Goal: Task Accomplishment & Management: Manage account settings

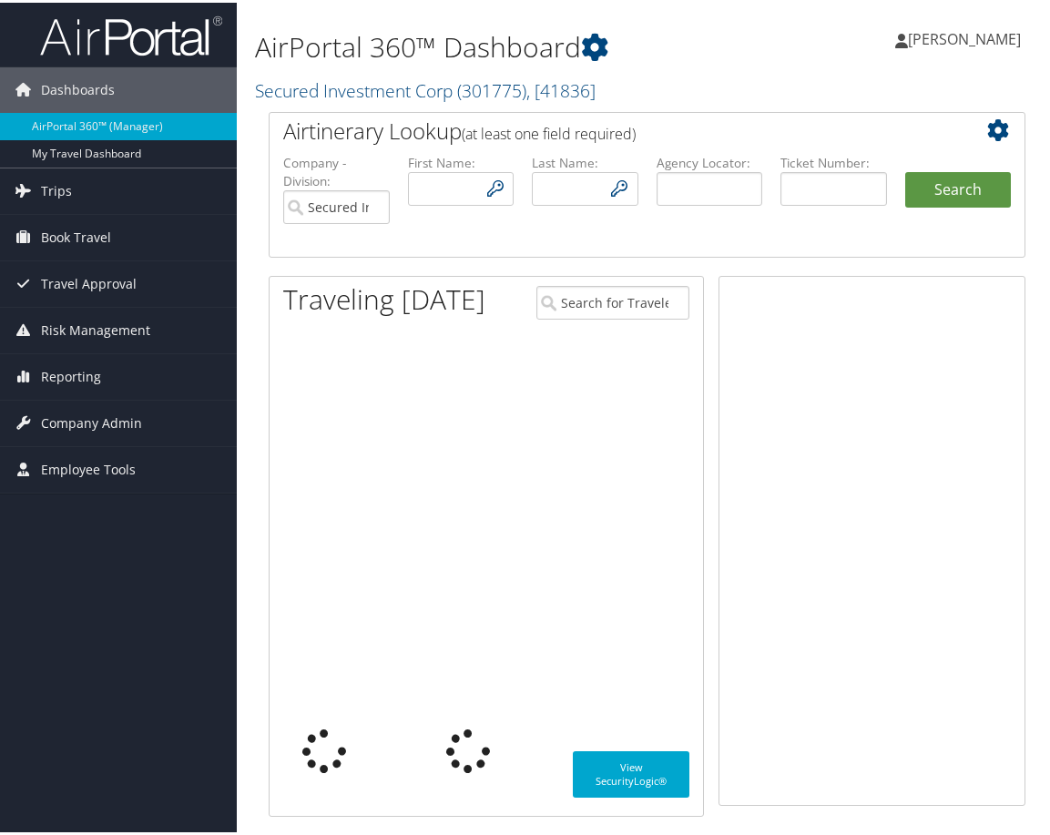
type input "[EMAIL_ADDRESS][DOMAIN_NAME]"
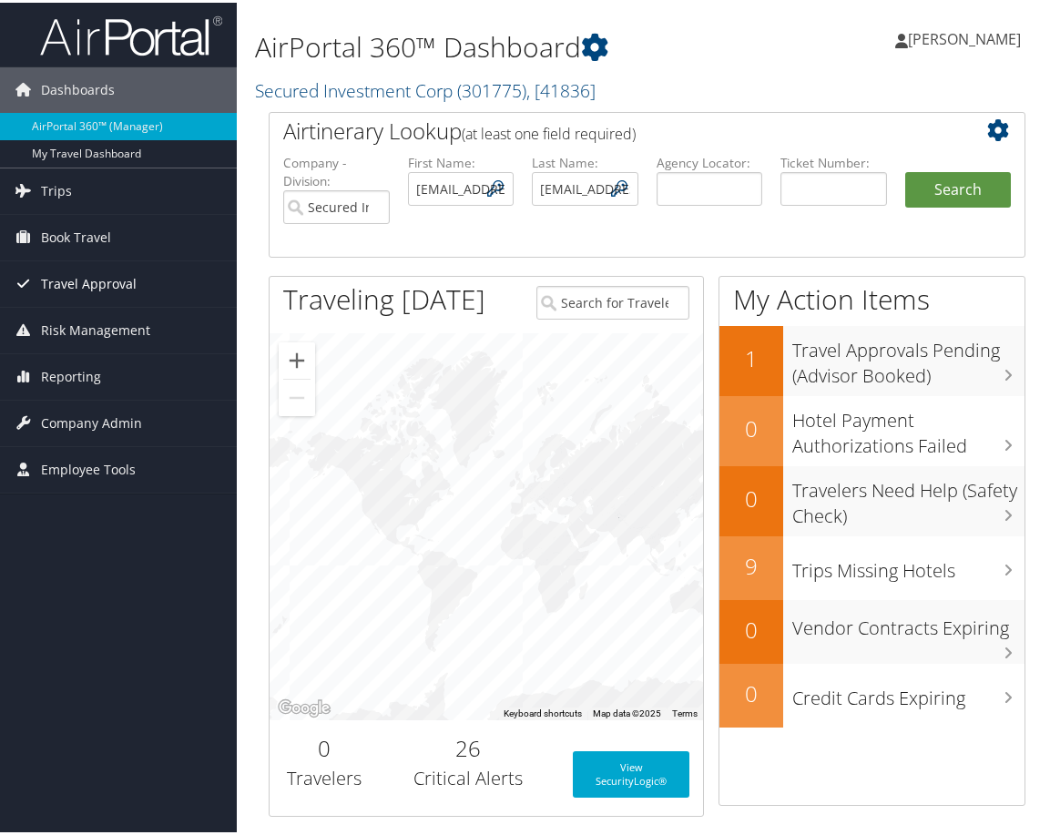
click at [88, 282] on span "Travel Approval" at bounding box center [89, 282] width 96 height 46
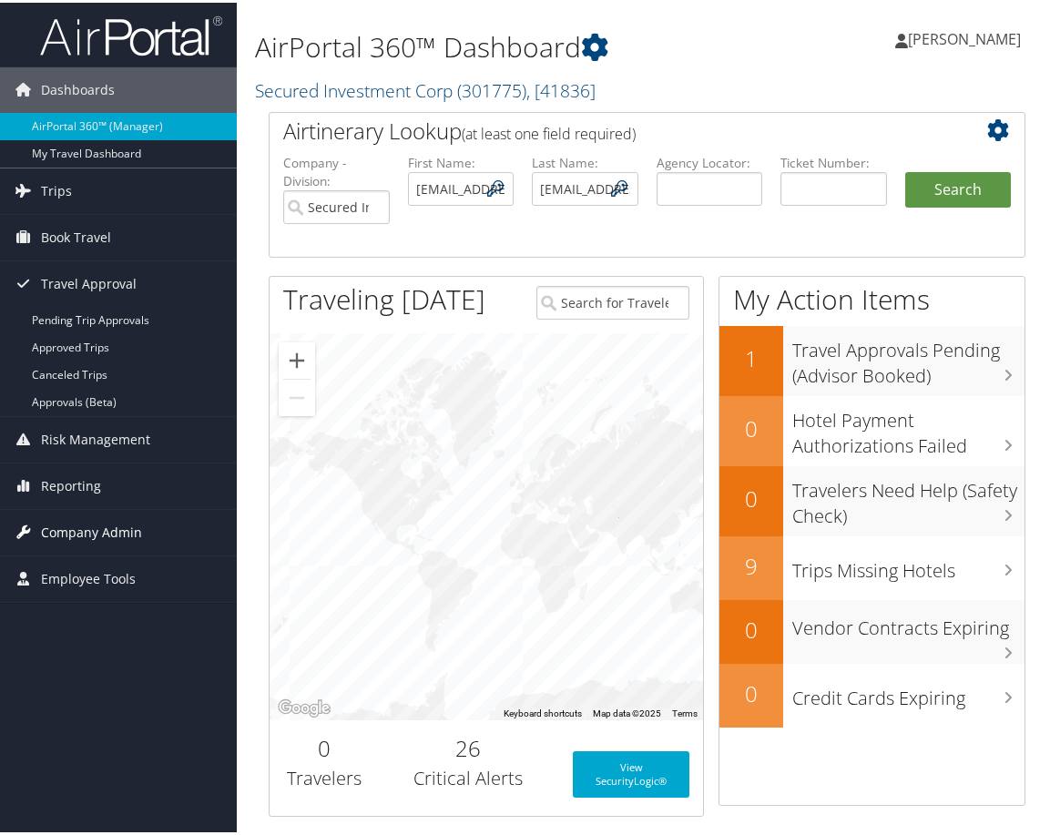
click at [97, 538] on span "Company Admin" at bounding box center [91, 530] width 101 height 46
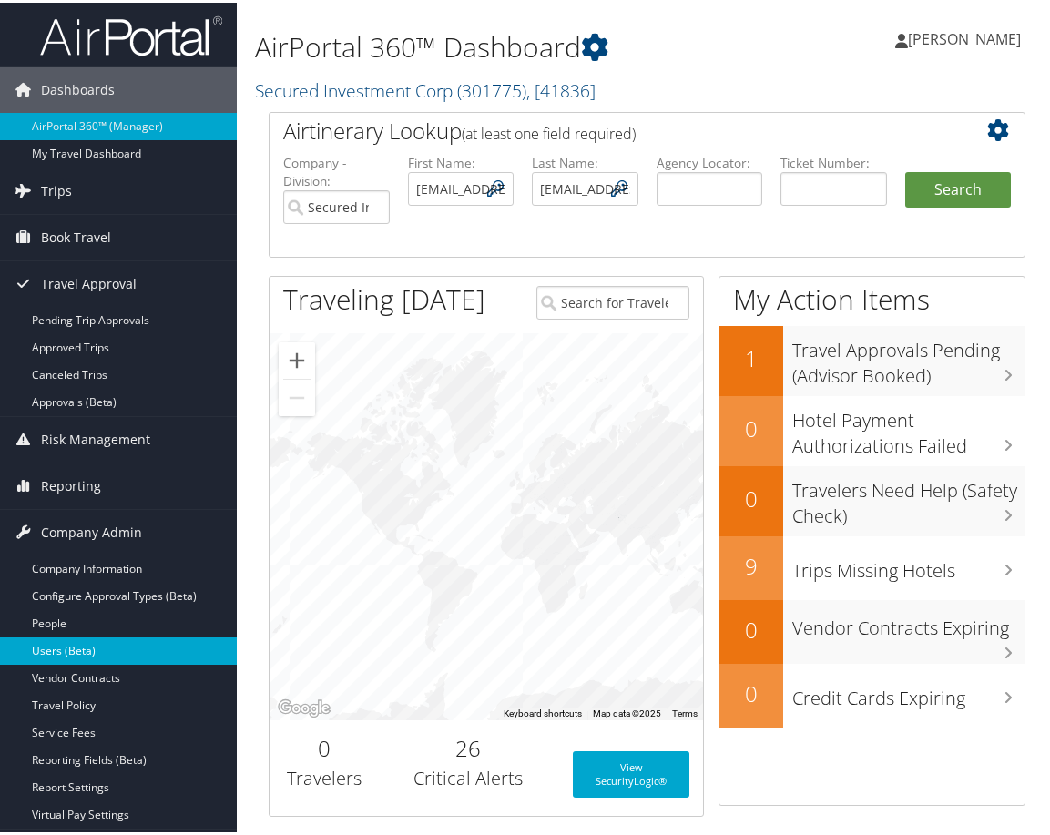
click at [77, 652] on link "Users (Beta)" at bounding box center [118, 648] width 237 height 27
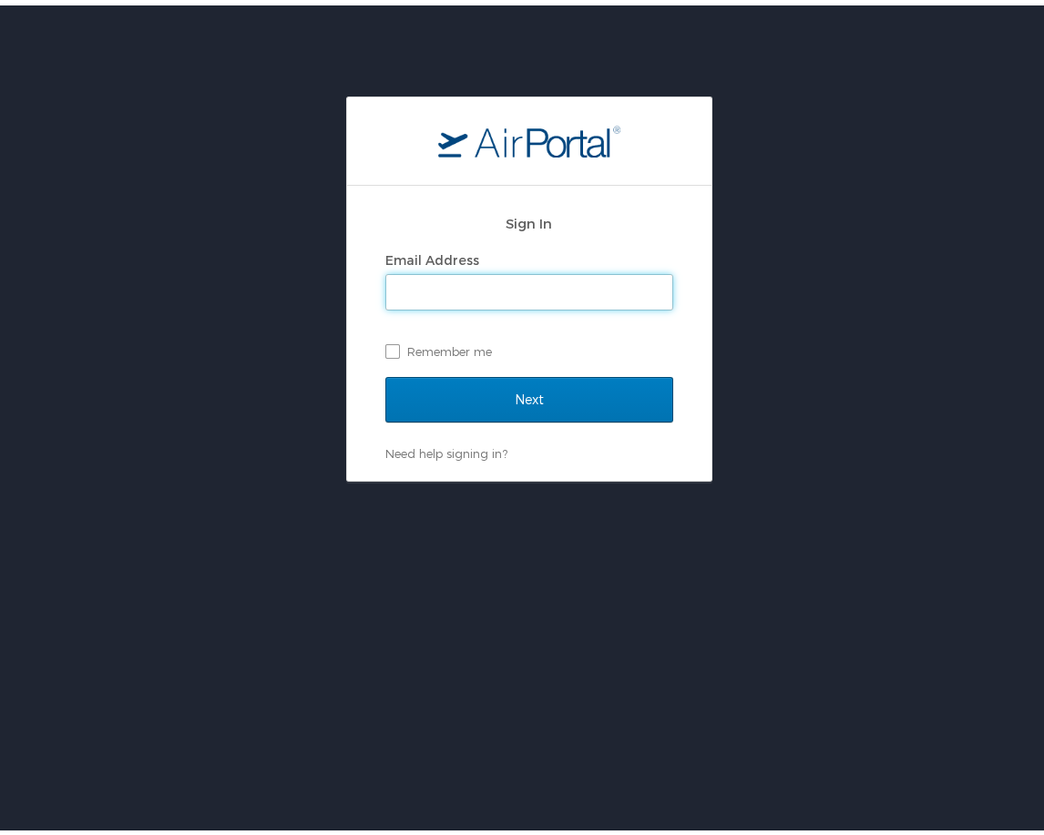
type input "[EMAIL_ADDRESS][DOMAIN_NAME]"
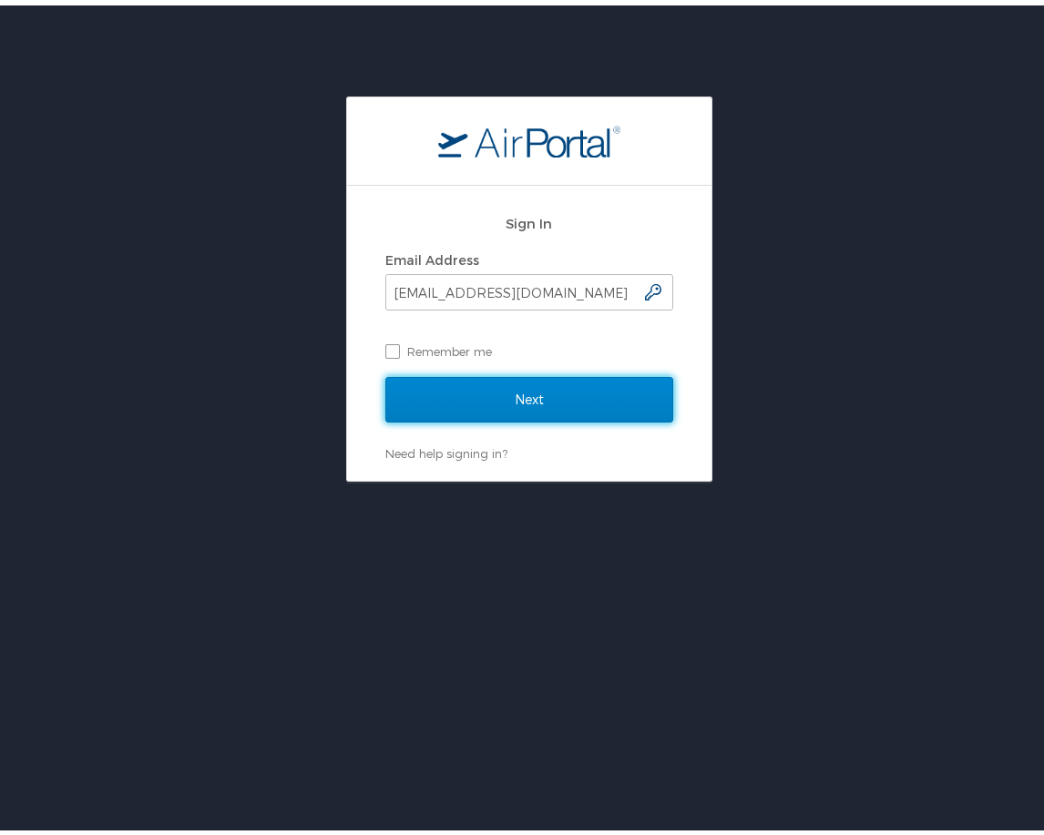
click at [464, 377] on input "Next" at bounding box center [529, 395] width 288 height 46
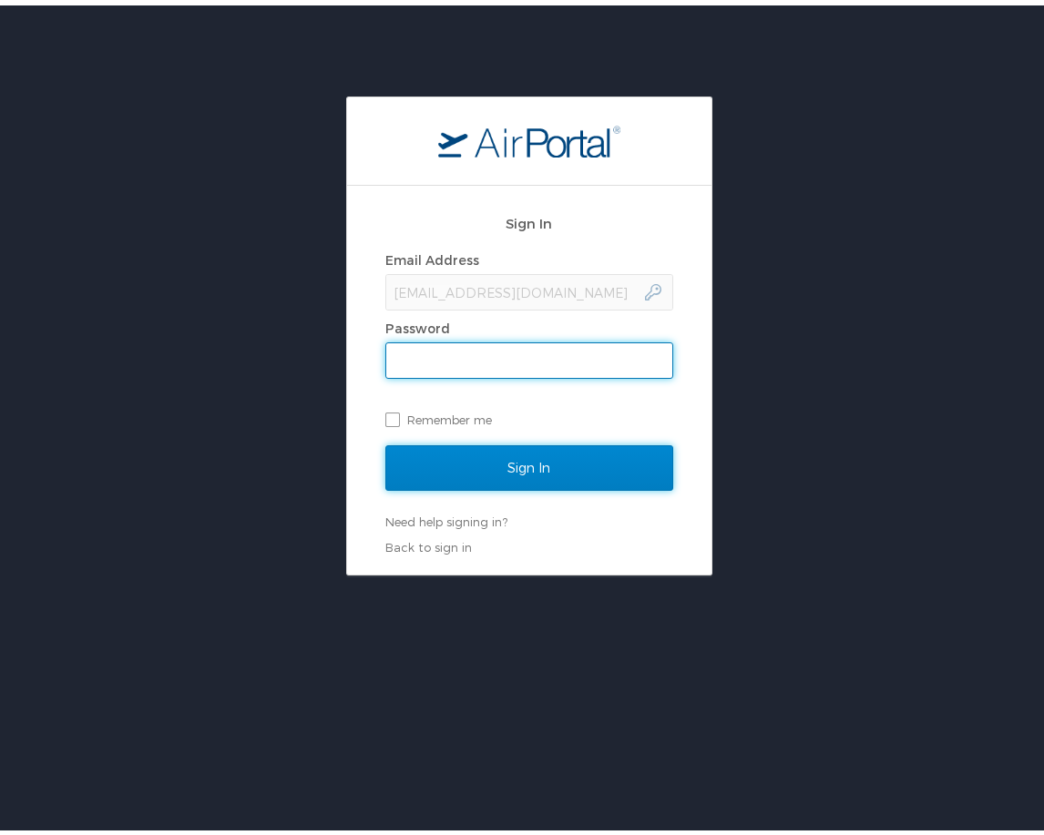
click at [490, 461] on input "Sign In" at bounding box center [529, 463] width 288 height 46
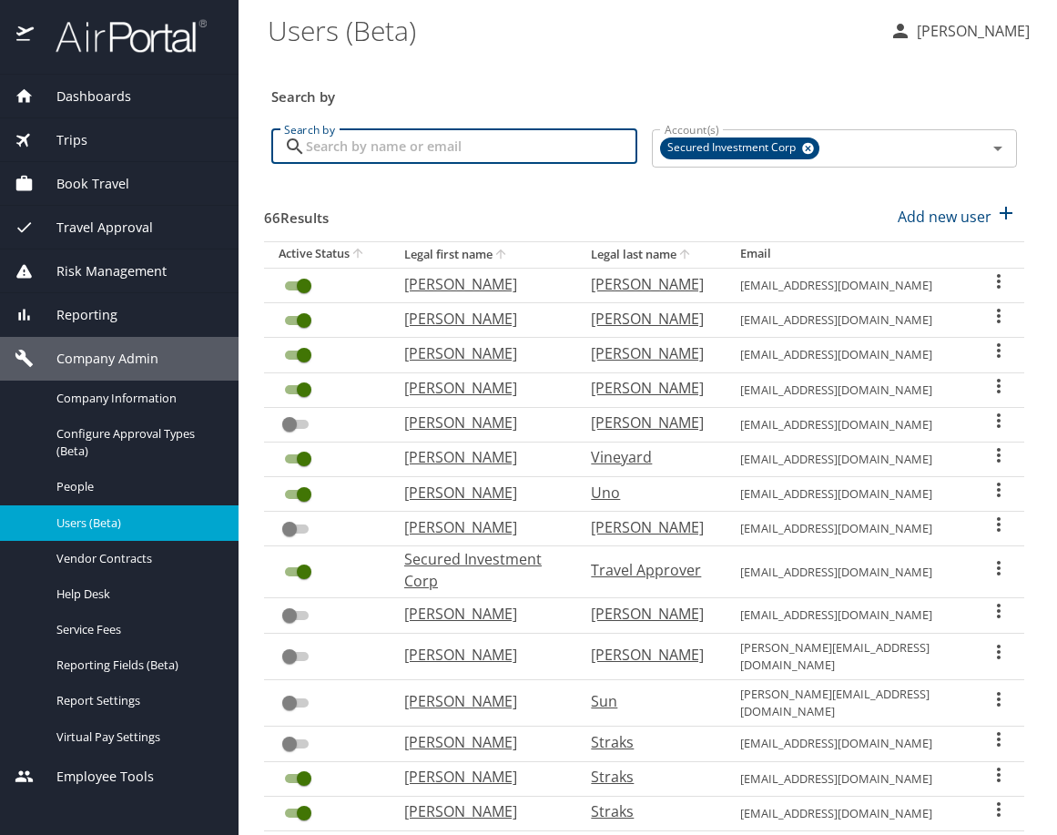
click at [383, 153] on input "Search by" at bounding box center [471, 146] width 331 height 35
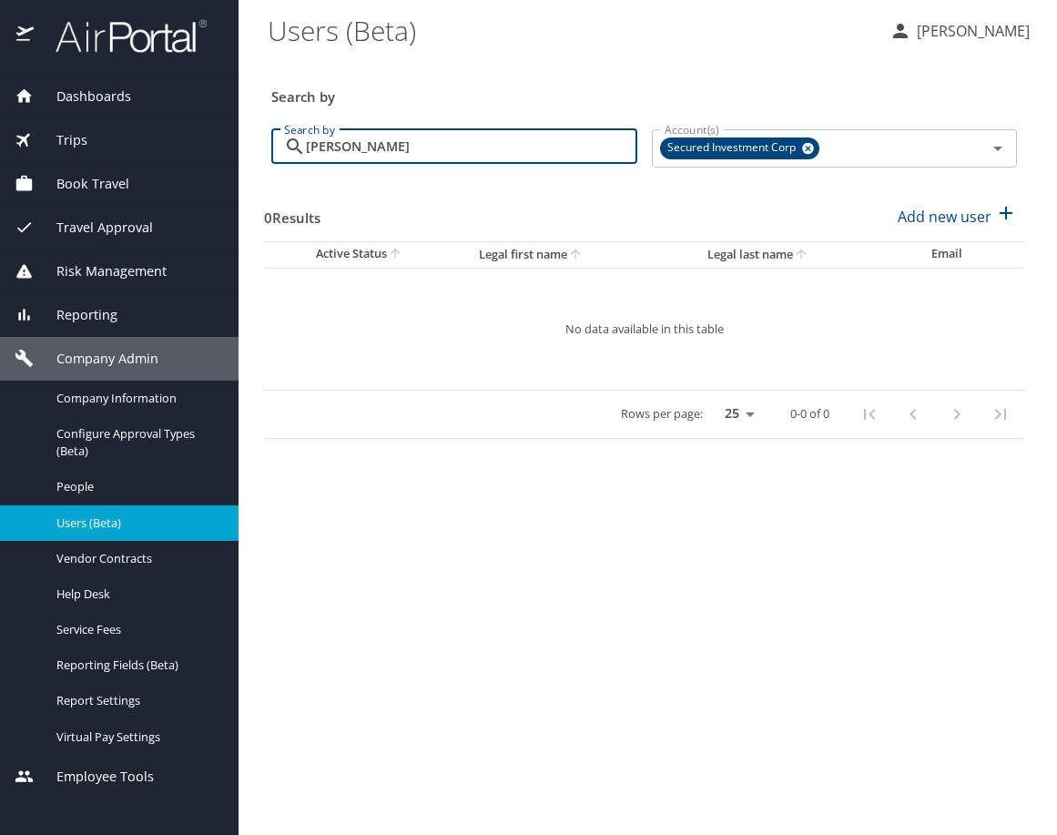
type input "jaclyn"
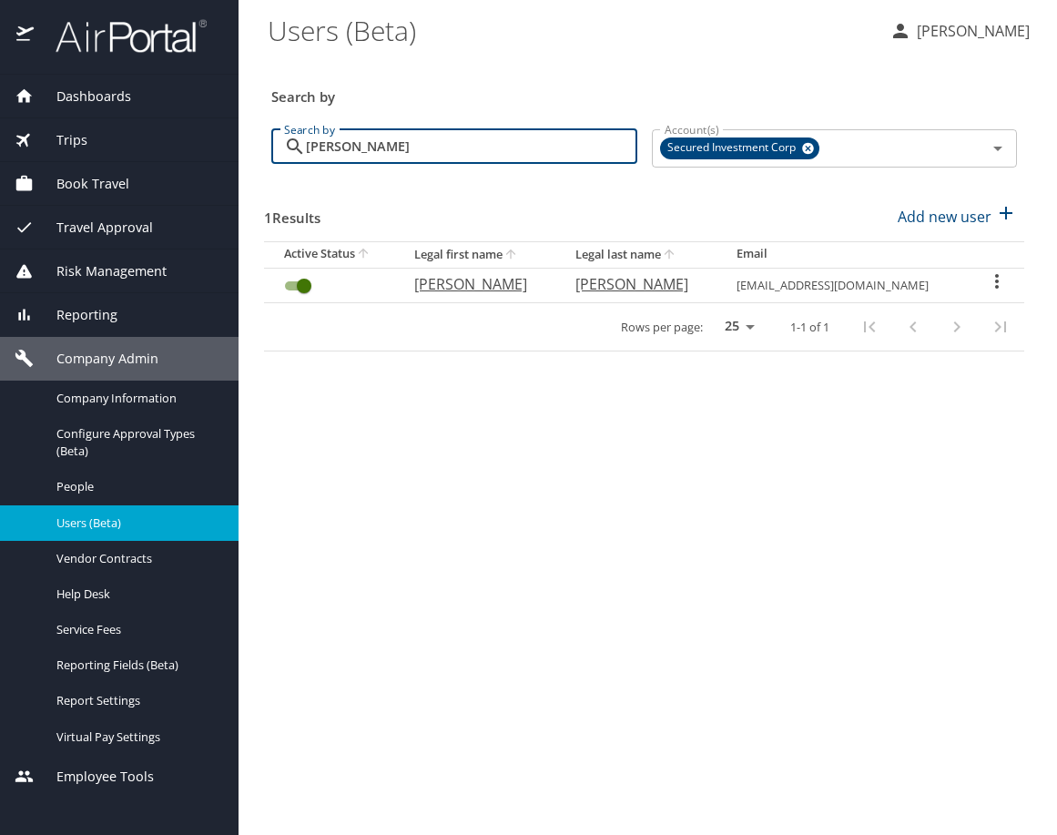
click at [1000, 277] on icon "User Search Table" at bounding box center [997, 281] width 22 height 22
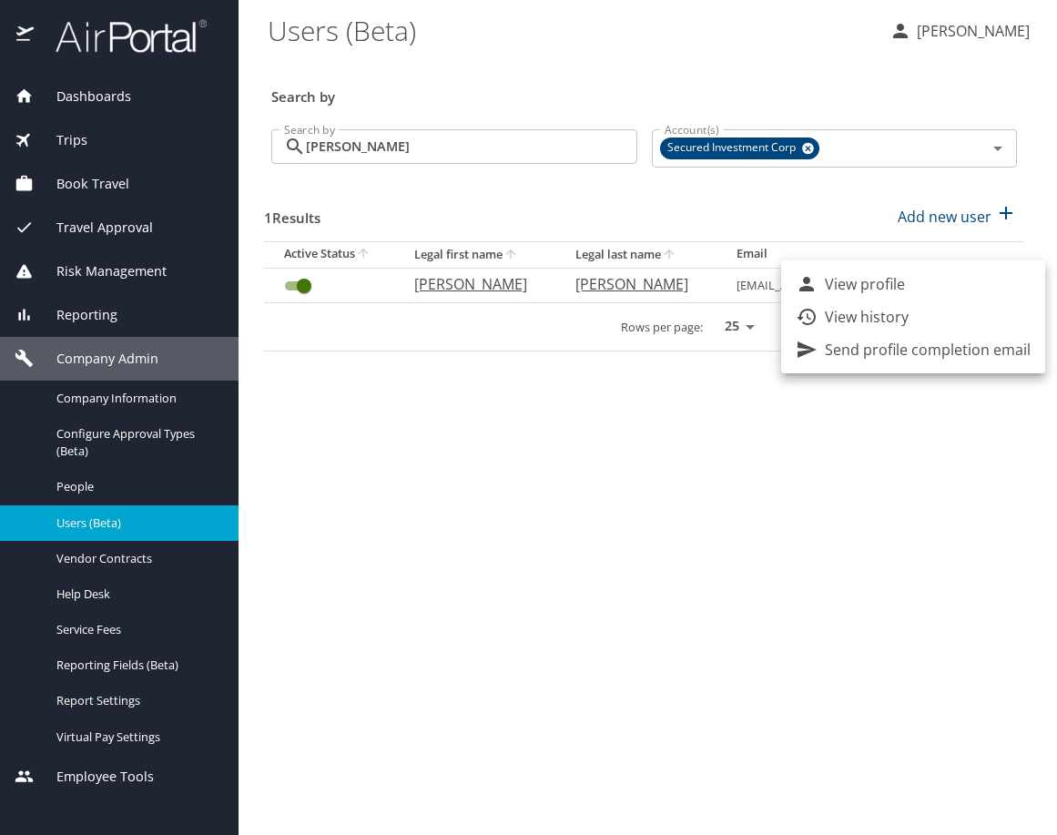
click at [896, 290] on p "View profile" at bounding box center [865, 284] width 80 height 22
select select "US"
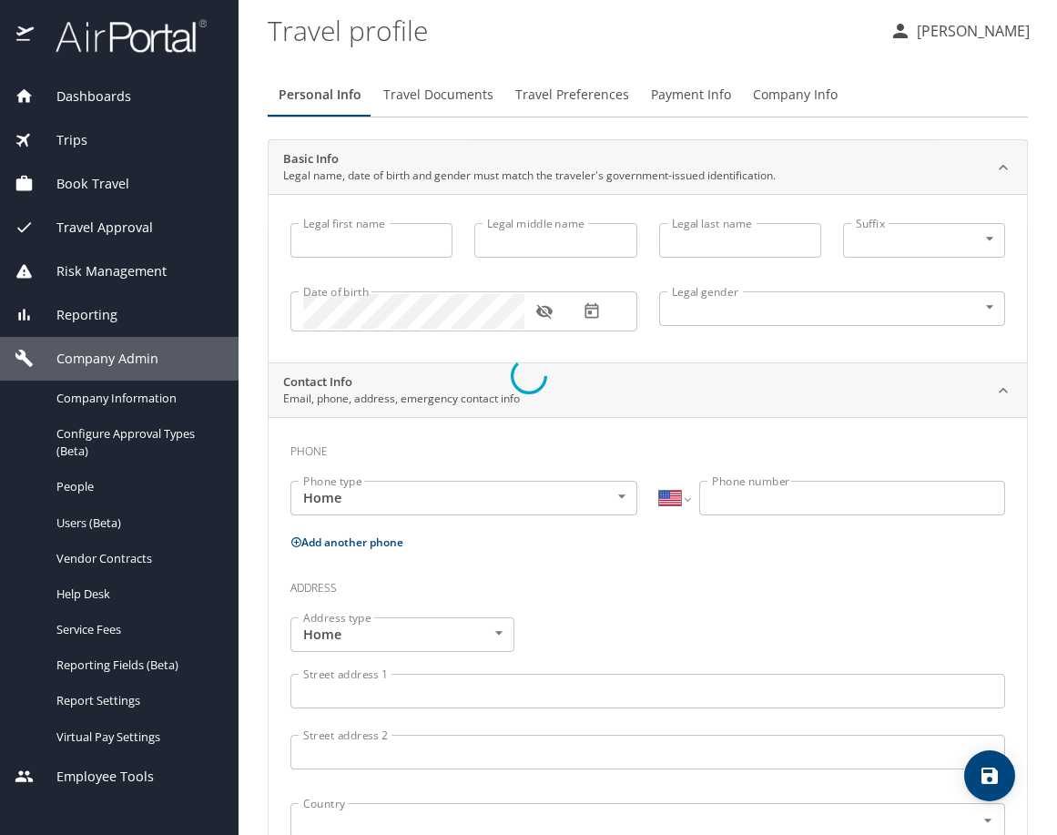
type input "Jaclyn"
type input "Genemarie"
type input "Arnold"
type input "[DEMOGRAPHIC_DATA]"
select select "US"
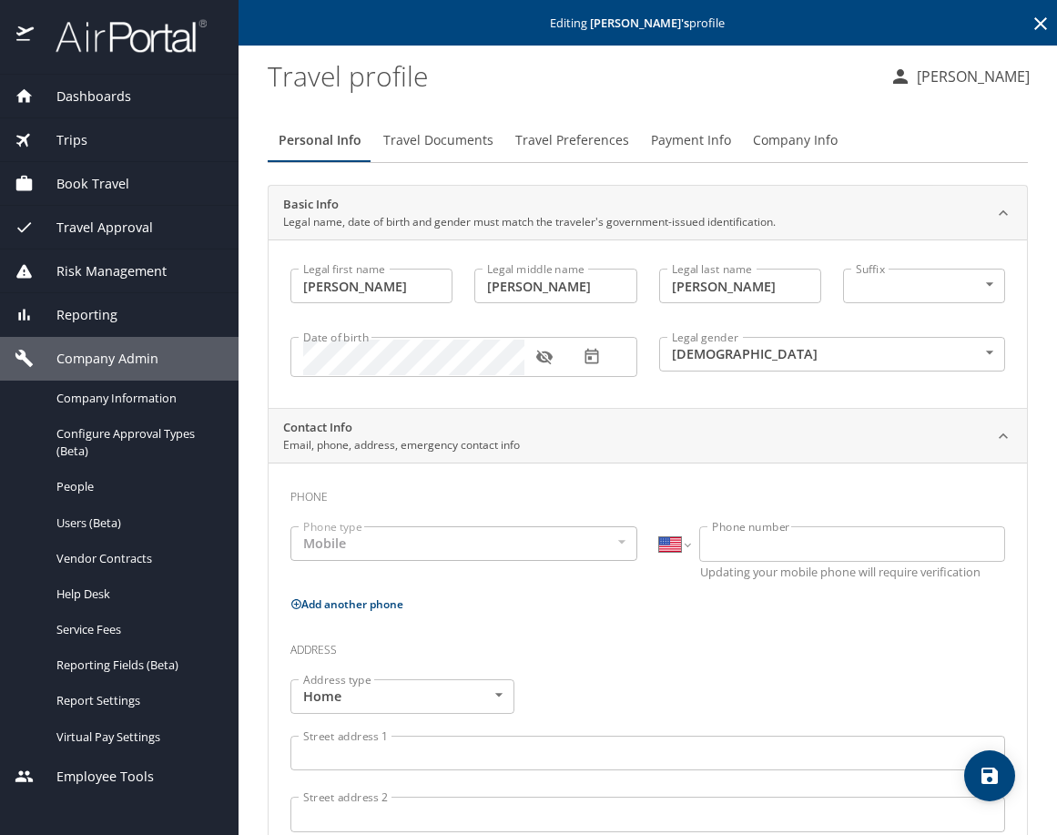
click at [582, 137] on span "Travel Preferences" at bounding box center [572, 140] width 114 height 23
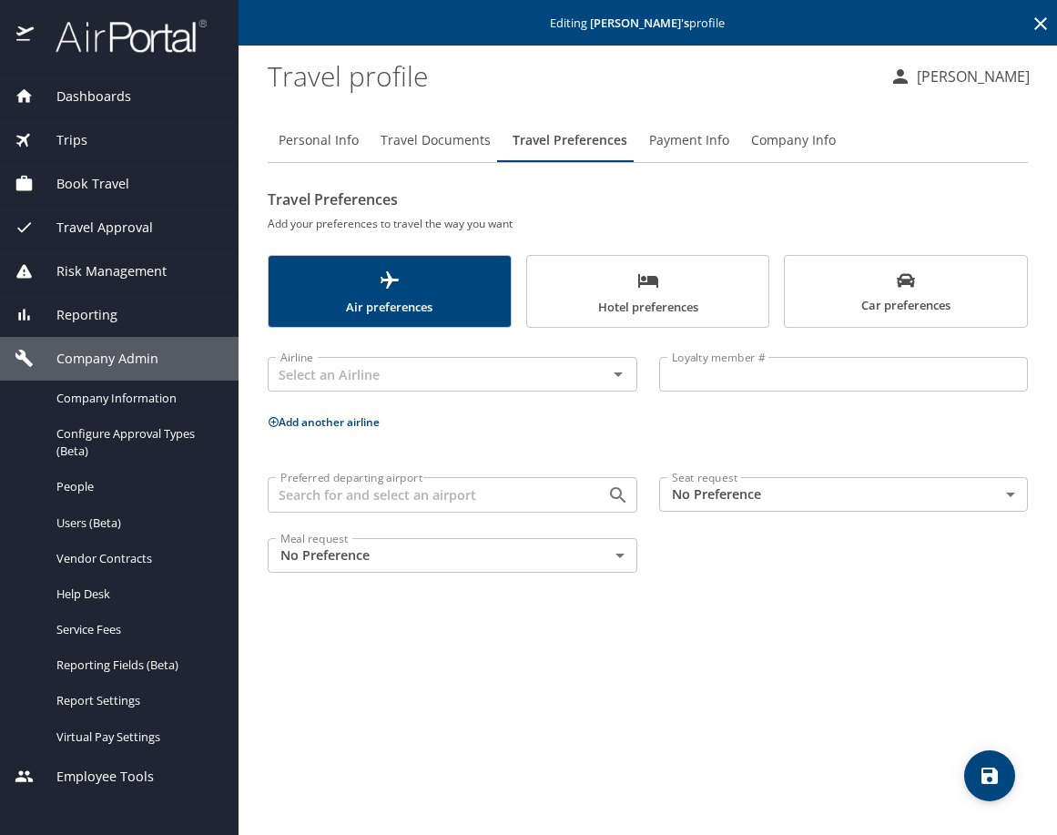
click at [608, 543] on body "Dashboards AirPortal 360™ Manager My Travel Dashboard Trips Airtinerary® Lookup…" at bounding box center [528, 417] width 1057 height 835
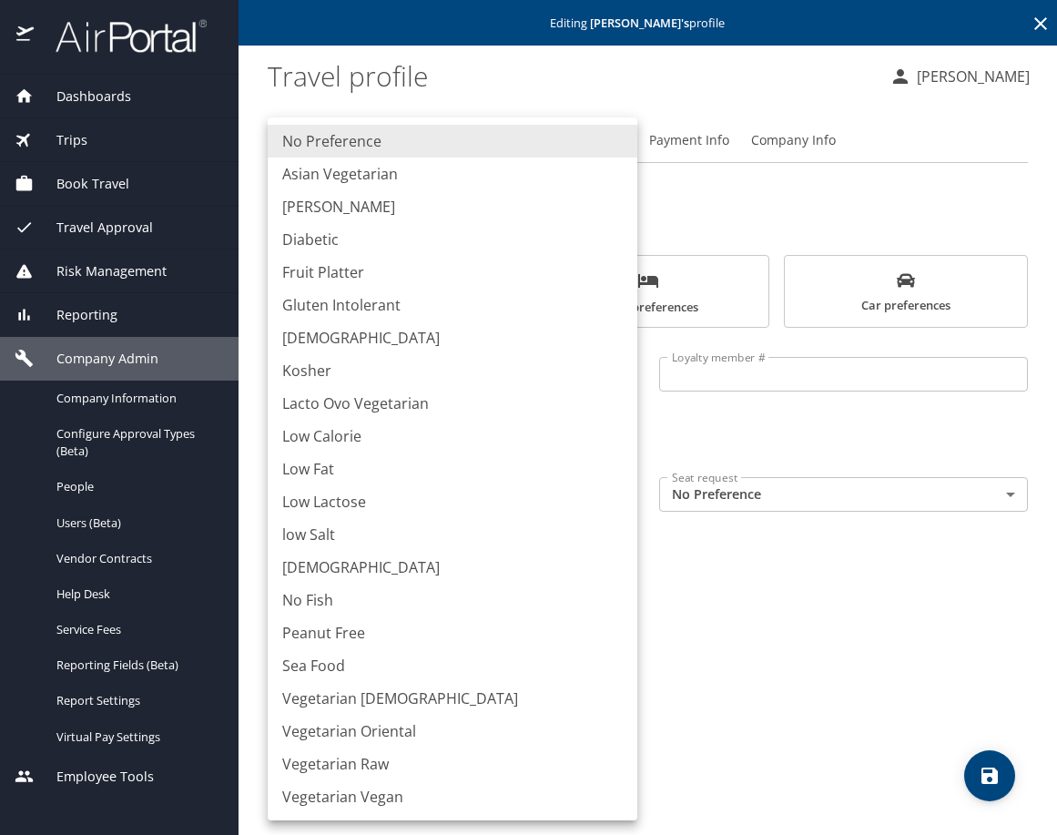
click at [800, 579] on div at bounding box center [528, 417] width 1057 height 835
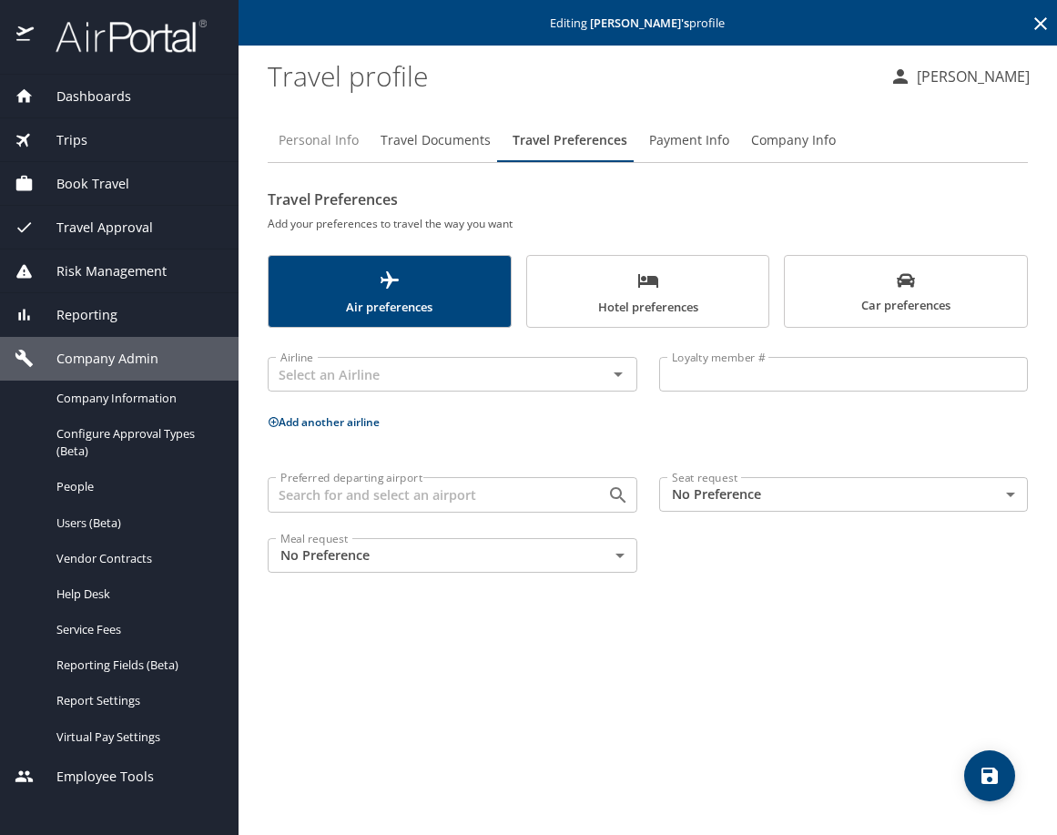
click at [321, 146] on span "Personal Info" at bounding box center [319, 140] width 80 height 23
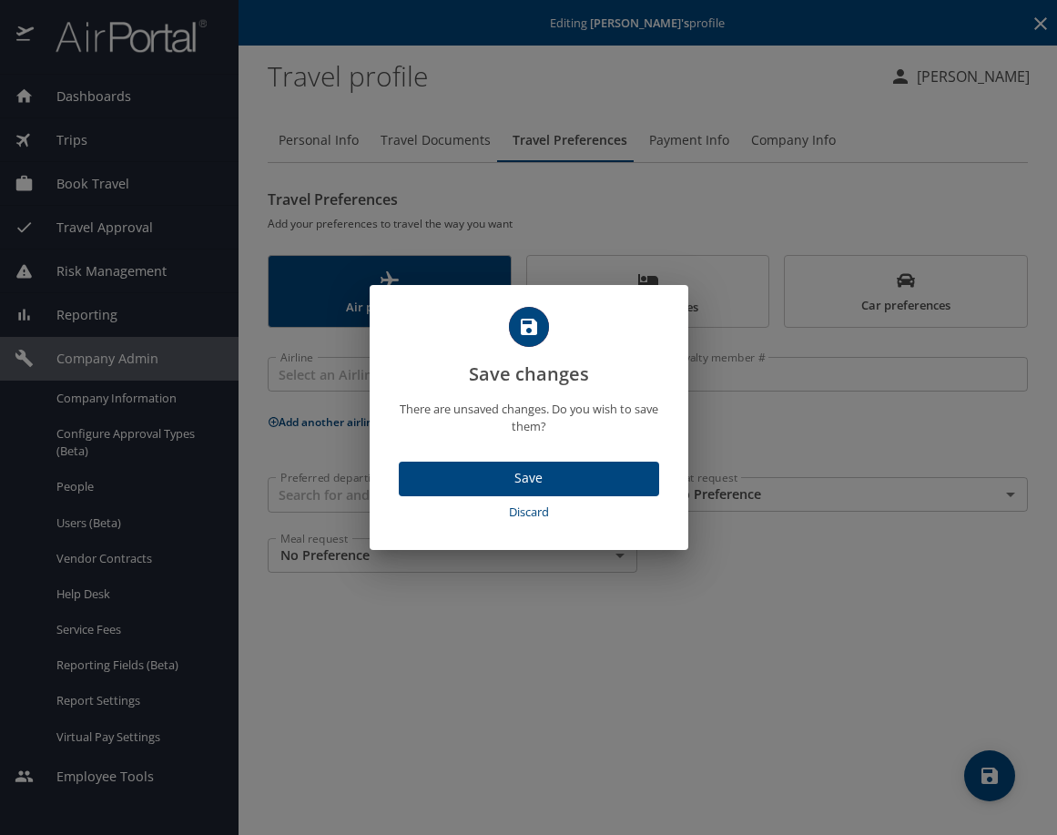
click at [538, 514] on span "Discard" at bounding box center [529, 512] width 246 height 21
select select "US"
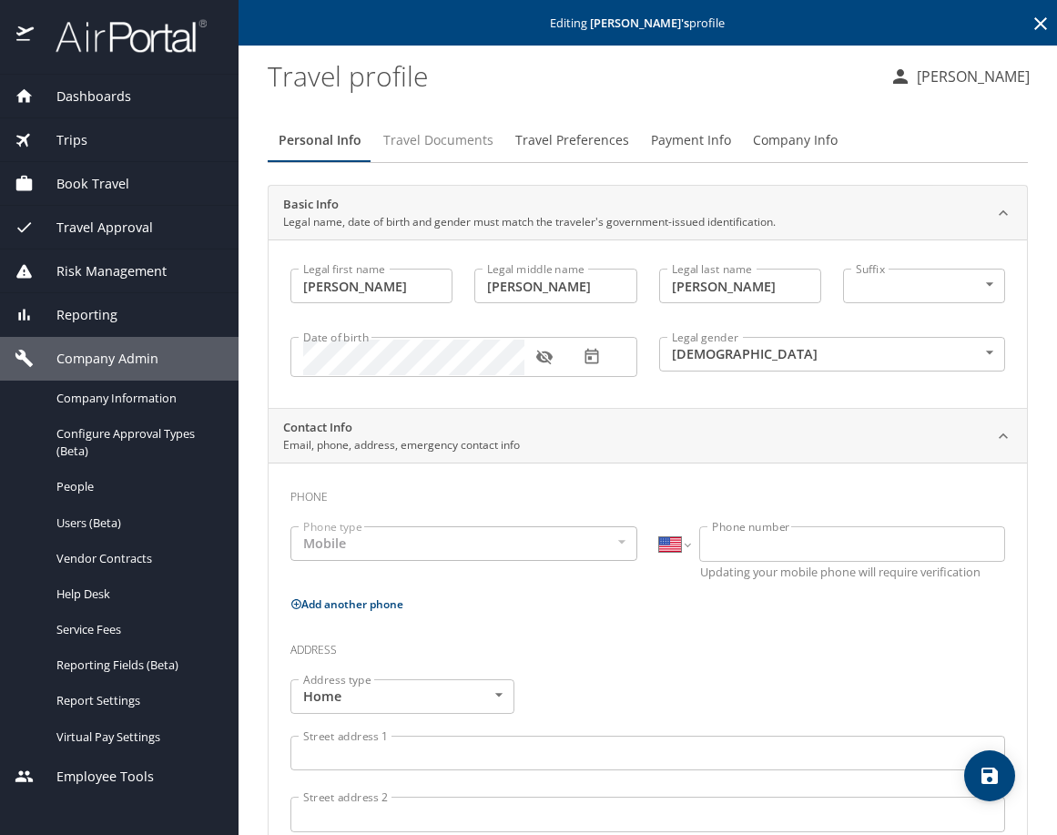
click at [427, 139] on span "Travel Documents" at bounding box center [438, 140] width 110 height 23
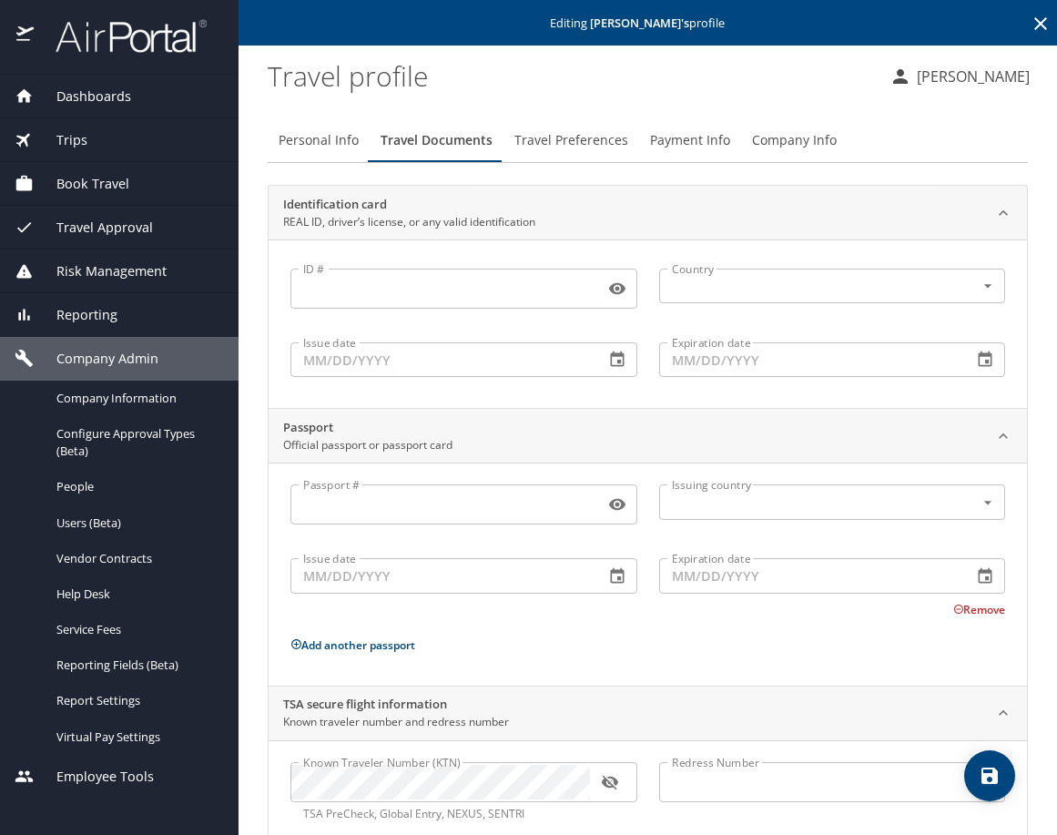
click at [571, 128] on button "Travel Preferences" at bounding box center [572, 140] width 136 height 44
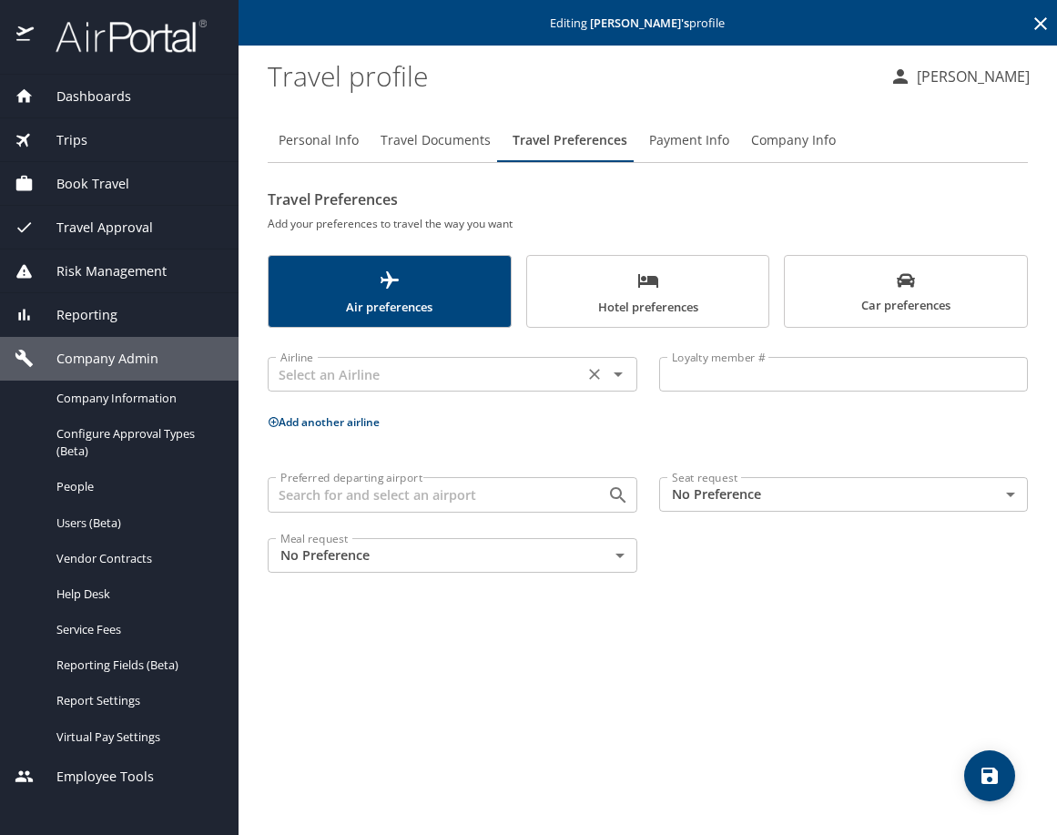
click at [623, 364] on icon "Open" at bounding box center [618, 374] width 22 height 22
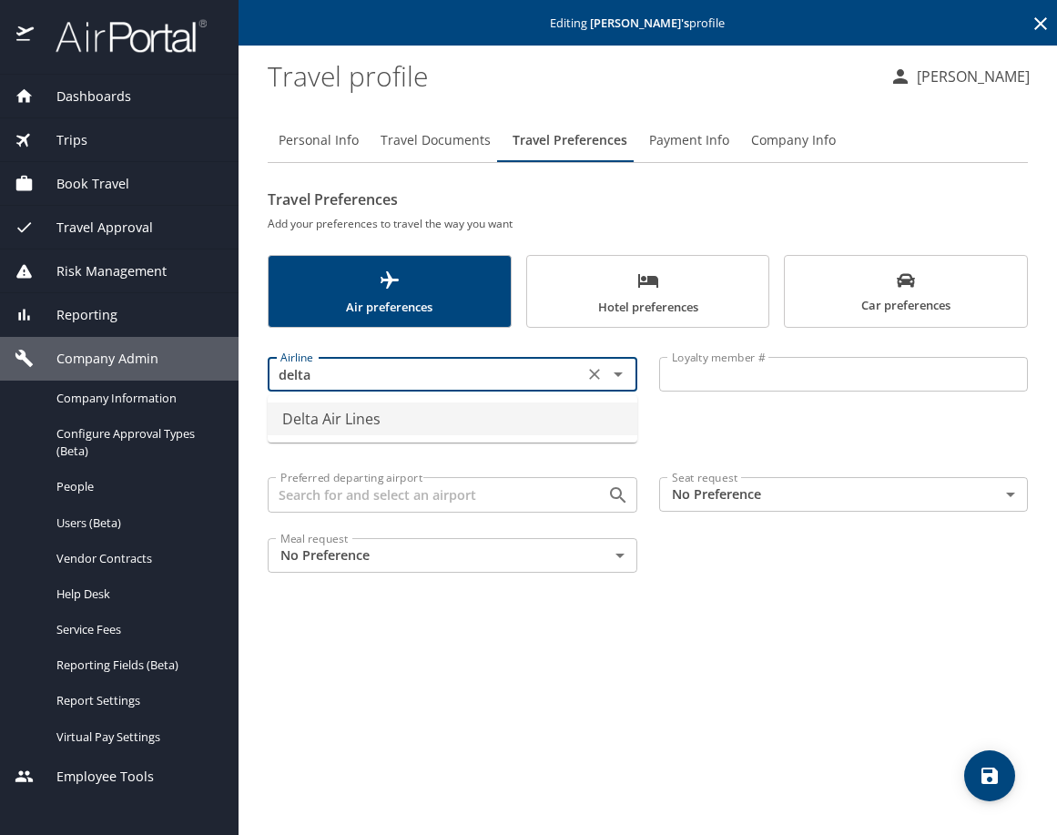
drag, startPoint x: 377, startPoint y: 396, endPoint x: 382, endPoint y: 427, distance: 31.3
click at [381, 422] on ul "Delta Air Lines" at bounding box center [453, 418] width 370 height 47
click at [382, 427] on li "Delta Air Lines" at bounding box center [453, 418] width 370 height 33
type input "Delta Air Lines"
click at [758, 389] on input "Loyalty member #" at bounding box center [844, 374] width 370 height 35
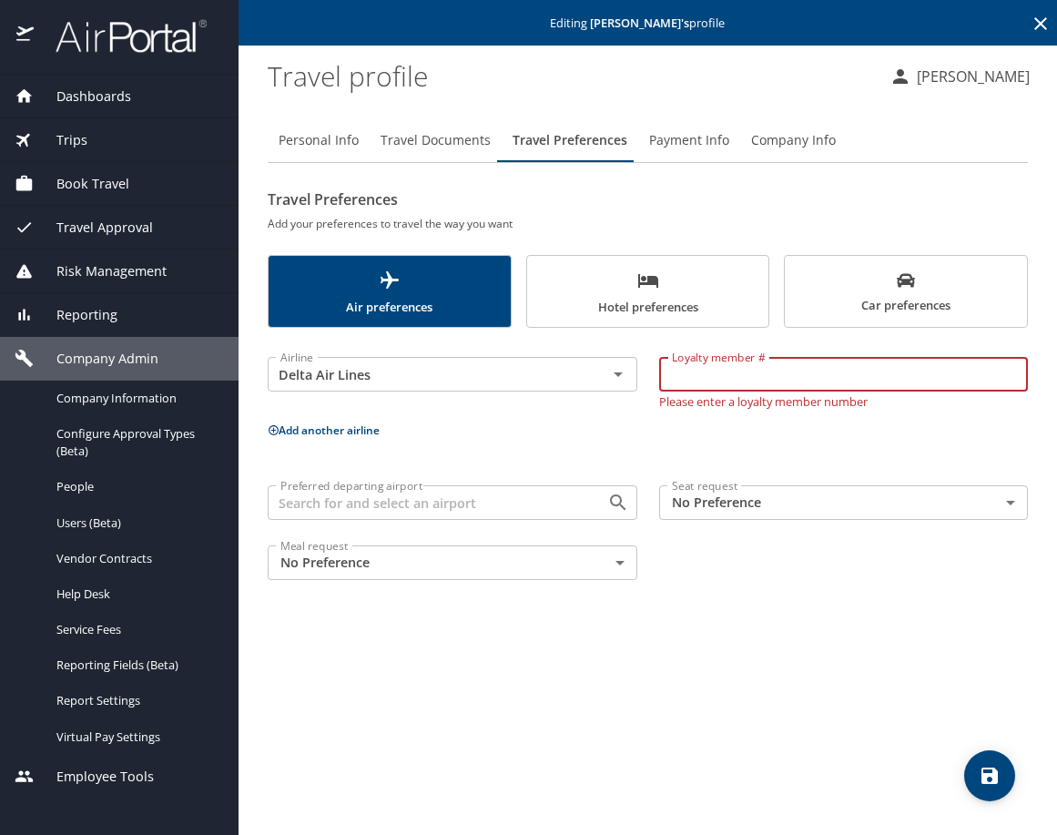
paste input "9316998419"
type input "9316998419"
click at [796, 453] on div "Airline Delta Air Lines Airline Loyalty member # 9316998419 Loyalty member # Pl…" at bounding box center [648, 465] width 760 height 252
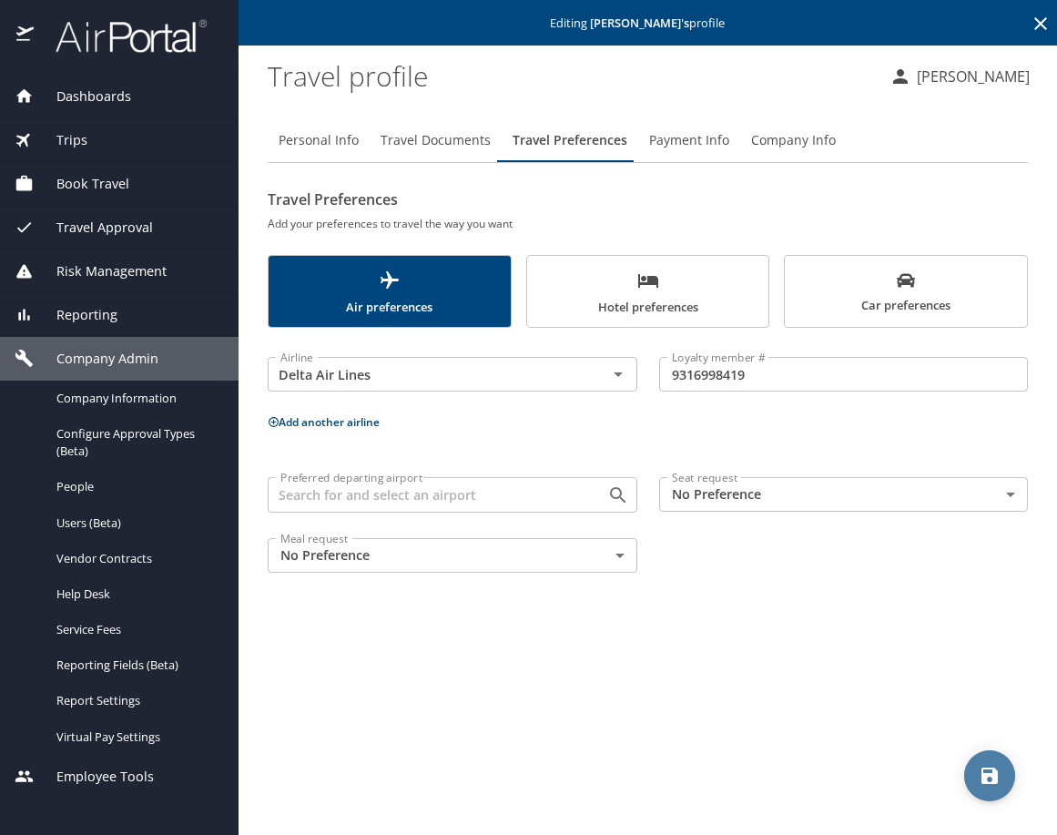
click at [975, 756] on button "save" at bounding box center [989, 775] width 51 height 51
click at [536, 497] on input "Preferred departing airport" at bounding box center [425, 495] width 305 height 24
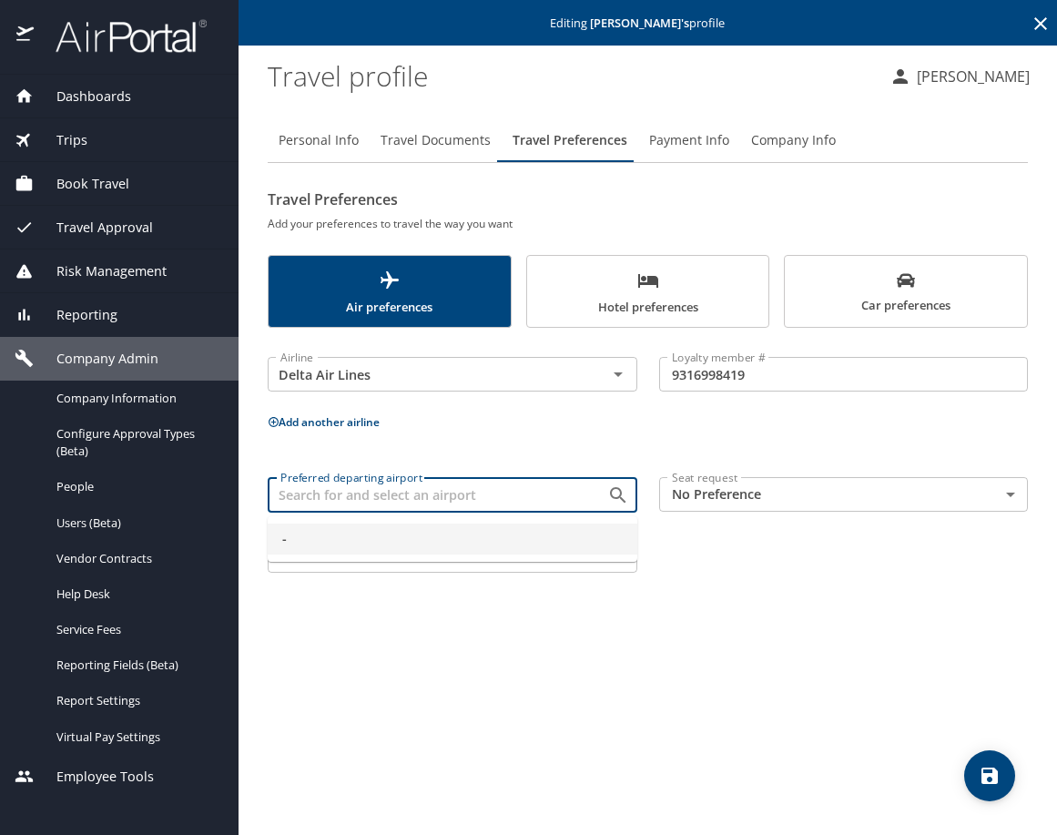
type input "-"
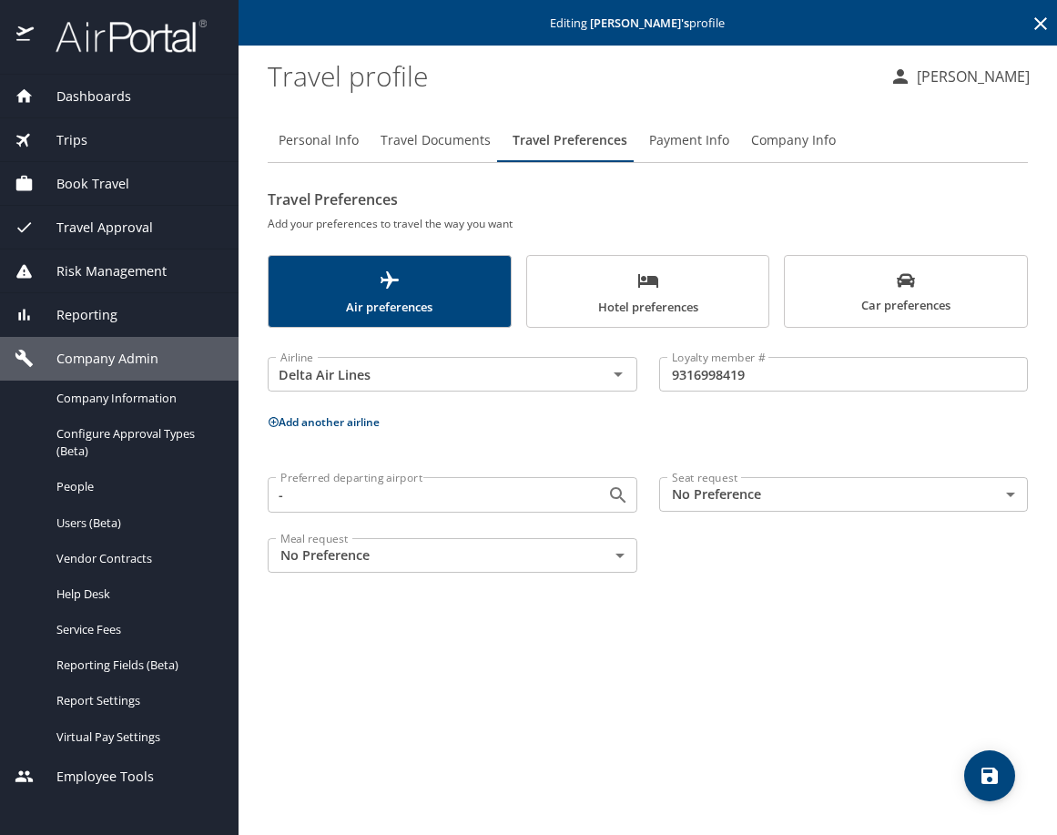
click at [902, 532] on div "Preferred departing airport - Preferred departing airport Seat request No Prefe…" at bounding box center [648, 524] width 782 height 117
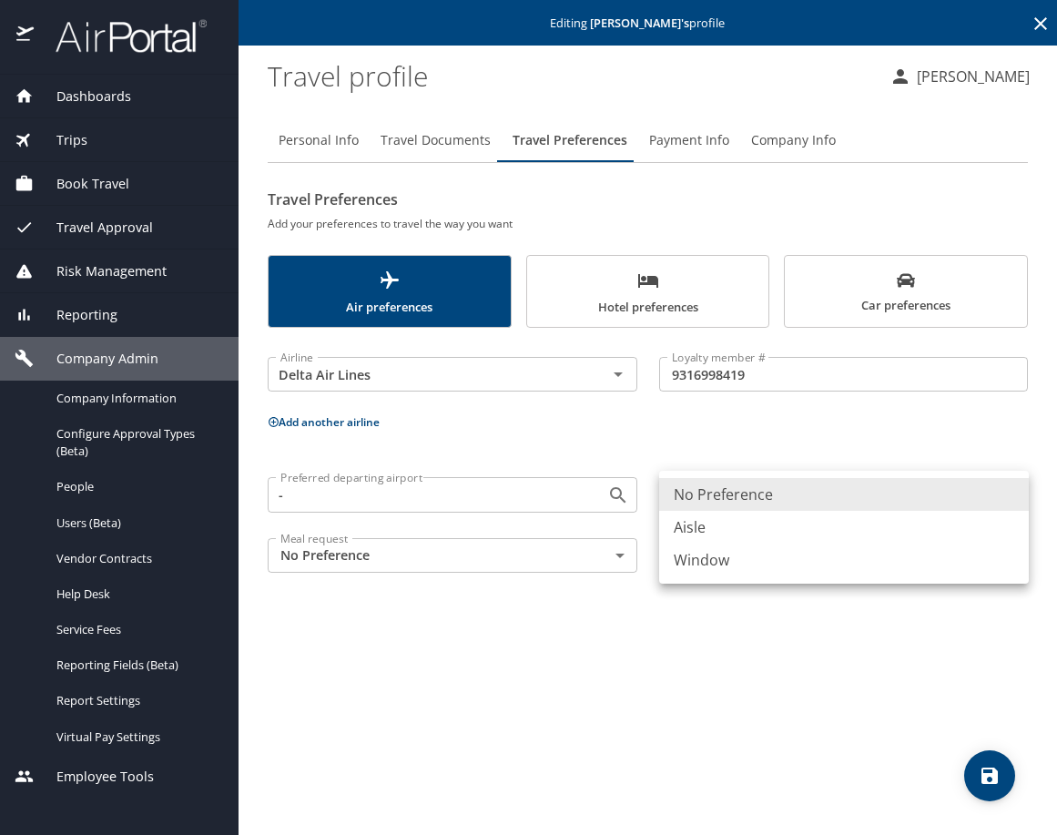
click at [891, 506] on body "Dashboards AirPortal 360™ Manager My Travel Dashboard Trips Airtinerary® Lookup…" at bounding box center [528, 417] width 1057 height 835
click at [448, 601] on div at bounding box center [528, 417] width 1057 height 835
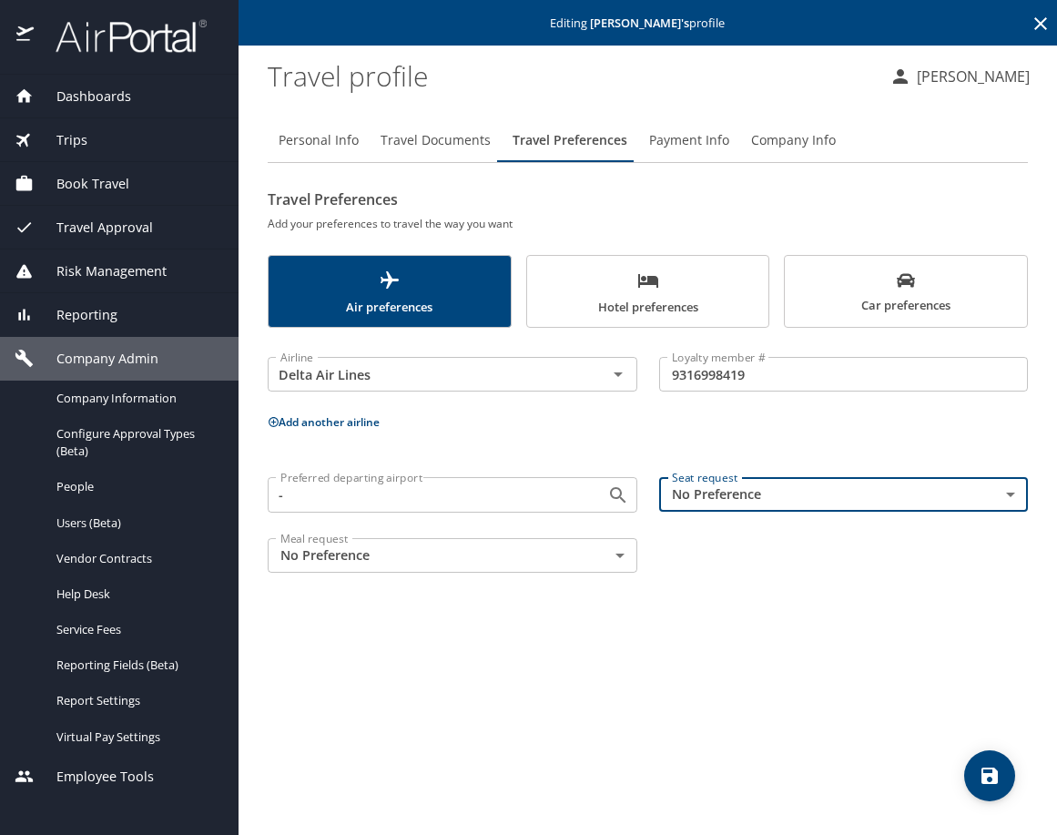
click at [883, 592] on div "Personal Info Travel Documents Travel Preferences Payment Info Company Info Tra…" at bounding box center [648, 469] width 760 height 731
click at [766, 129] on span "Company Info" at bounding box center [793, 140] width 85 height 23
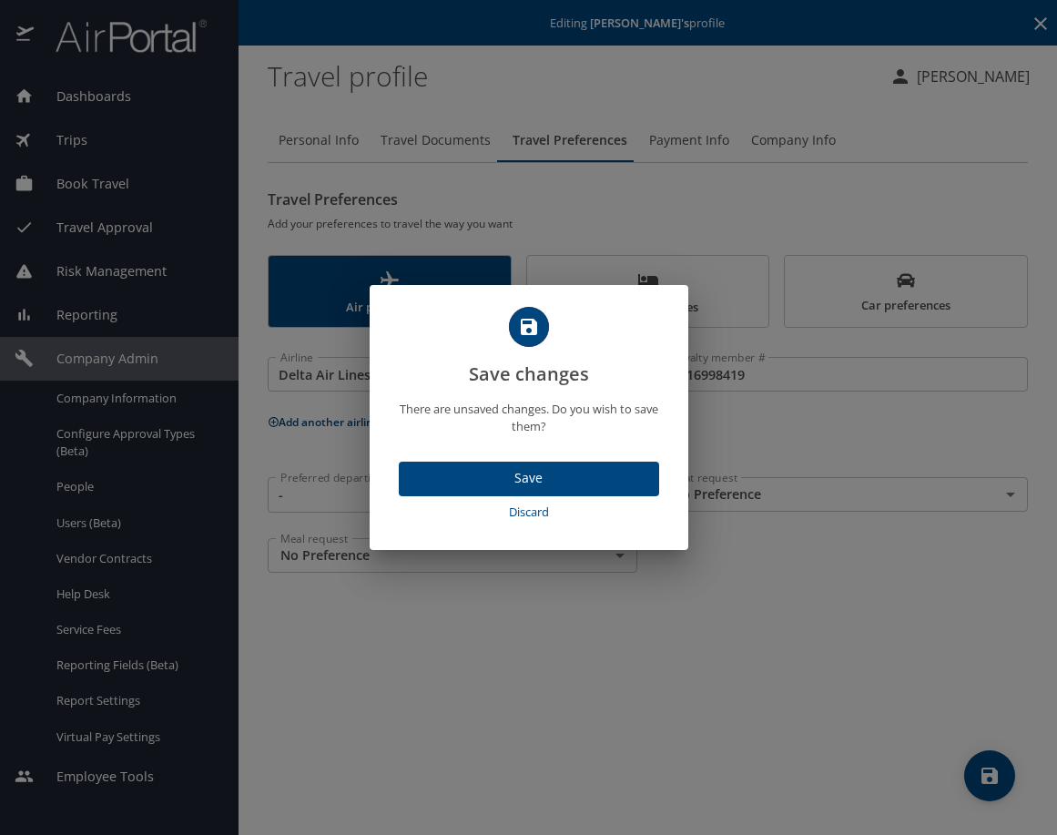
click at [565, 462] on button "Save" at bounding box center [529, 480] width 260 height 36
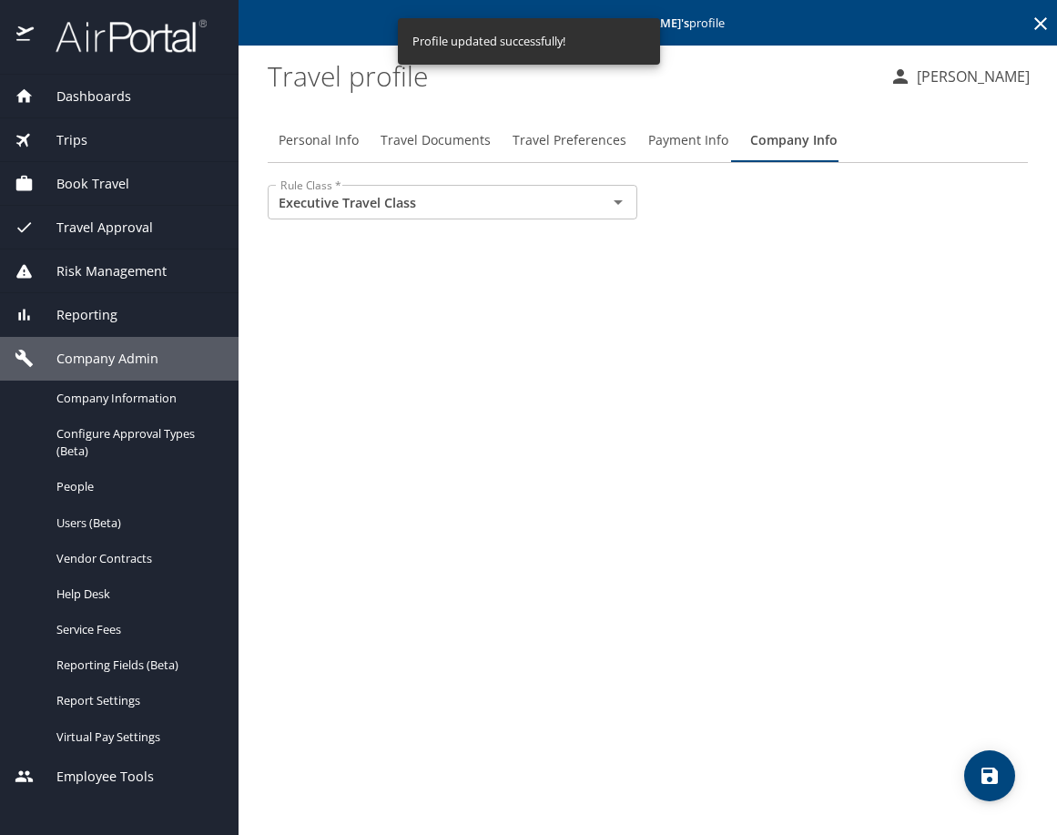
click at [673, 161] on button "Payment Info" at bounding box center [688, 140] width 102 height 44
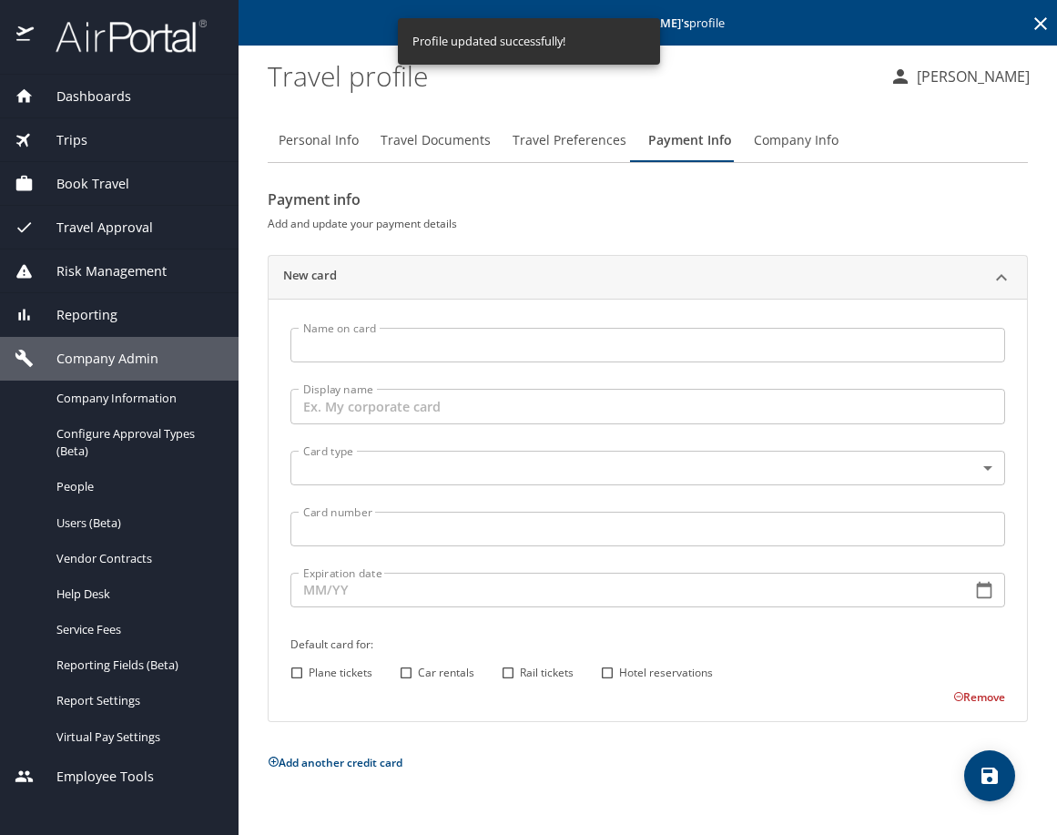
click at [573, 148] on span "Travel Preferences" at bounding box center [570, 140] width 114 height 23
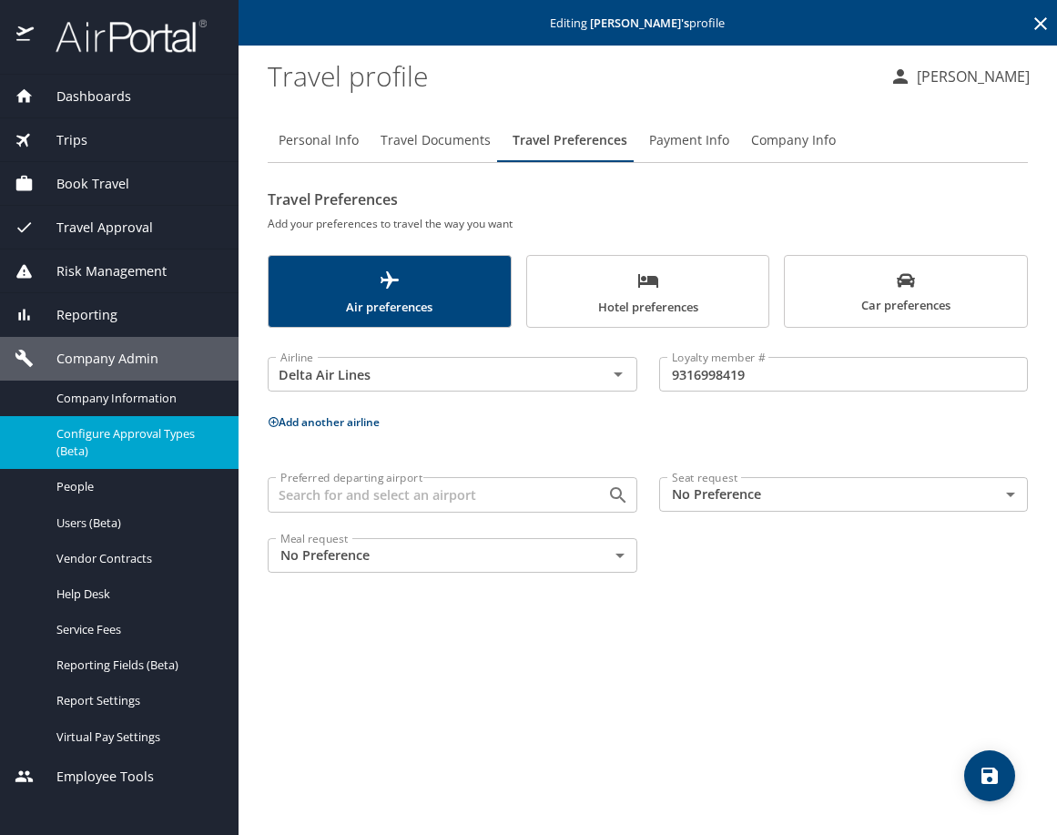
drag, startPoint x: 604, startPoint y: 194, endPoint x: 196, endPoint y: 416, distance: 464.5
click at [604, 194] on h2 "Travel Preferences" at bounding box center [648, 199] width 760 height 29
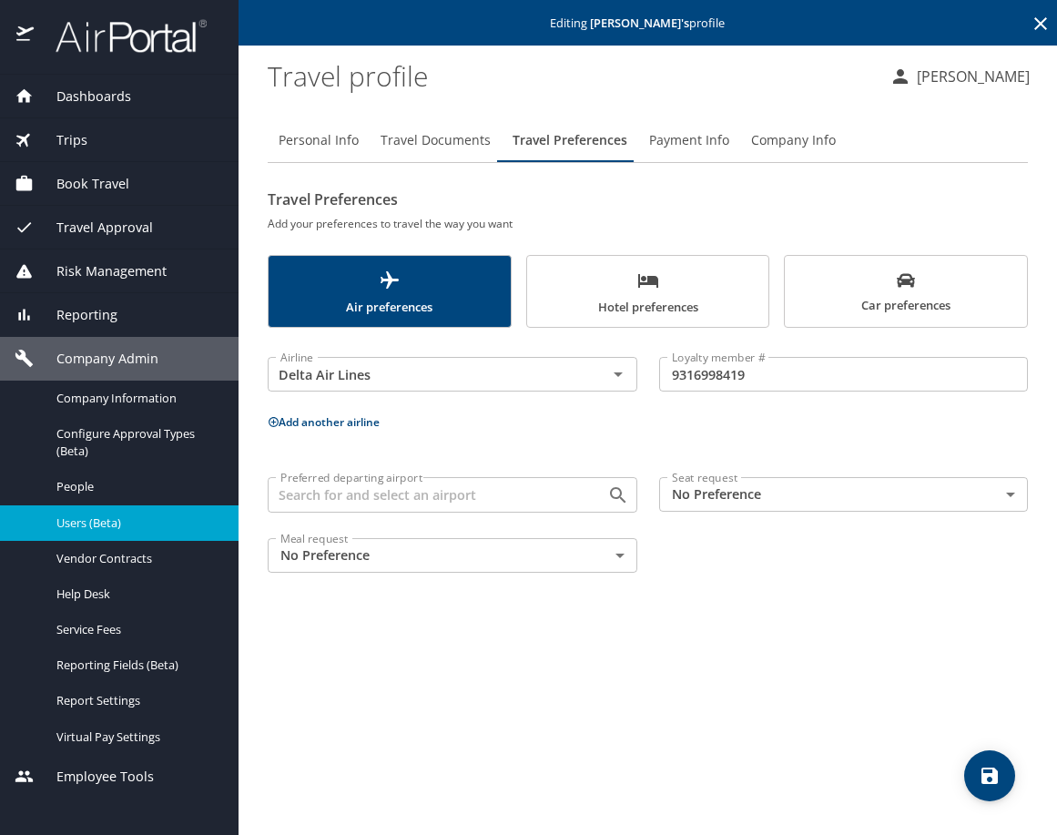
click at [106, 526] on span "Users (Beta)" at bounding box center [136, 522] width 160 height 17
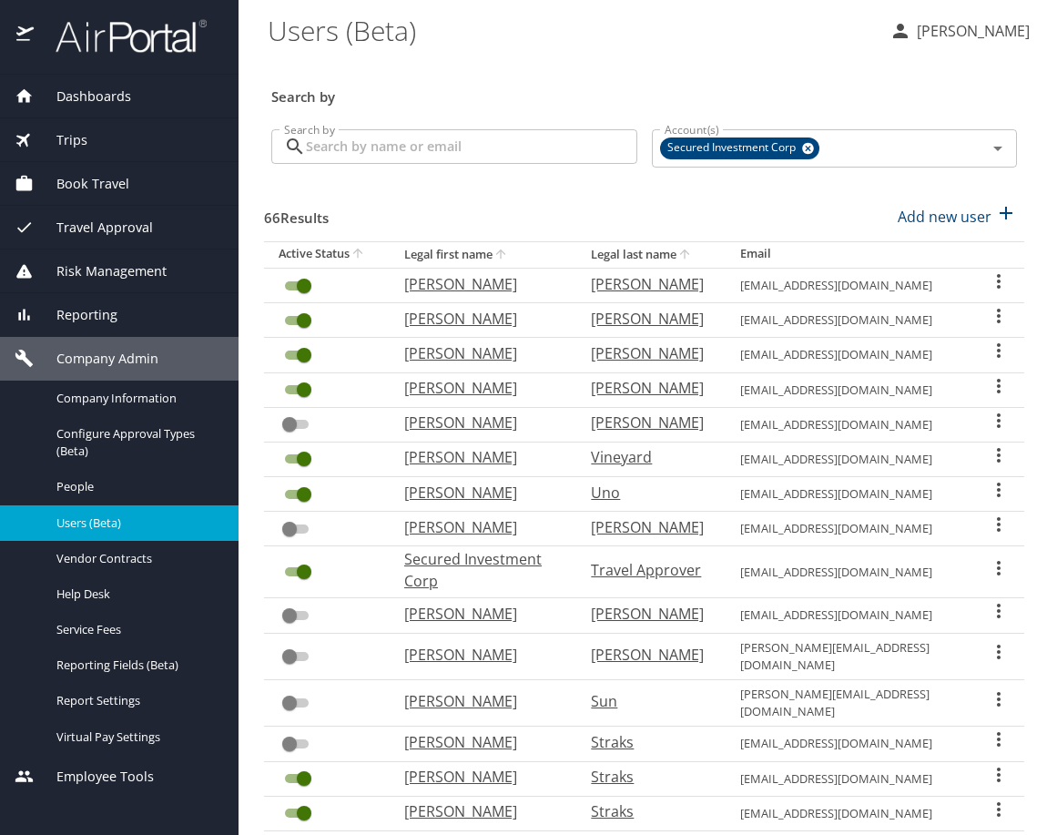
click at [358, 137] on input "Search by" at bounding box center [471, 146] width 331 height 35
type input "lee"
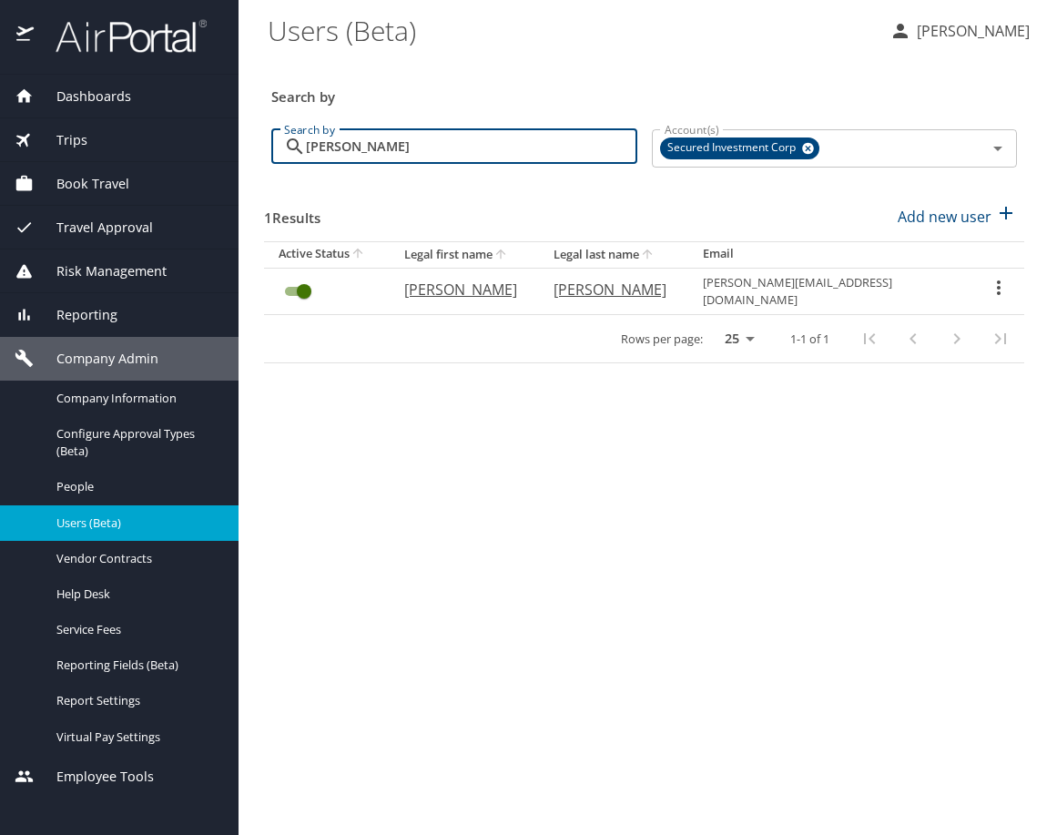
click at [991, 284] on icon "User Search Table" at bounding box center [999, 288] width 22 height 22
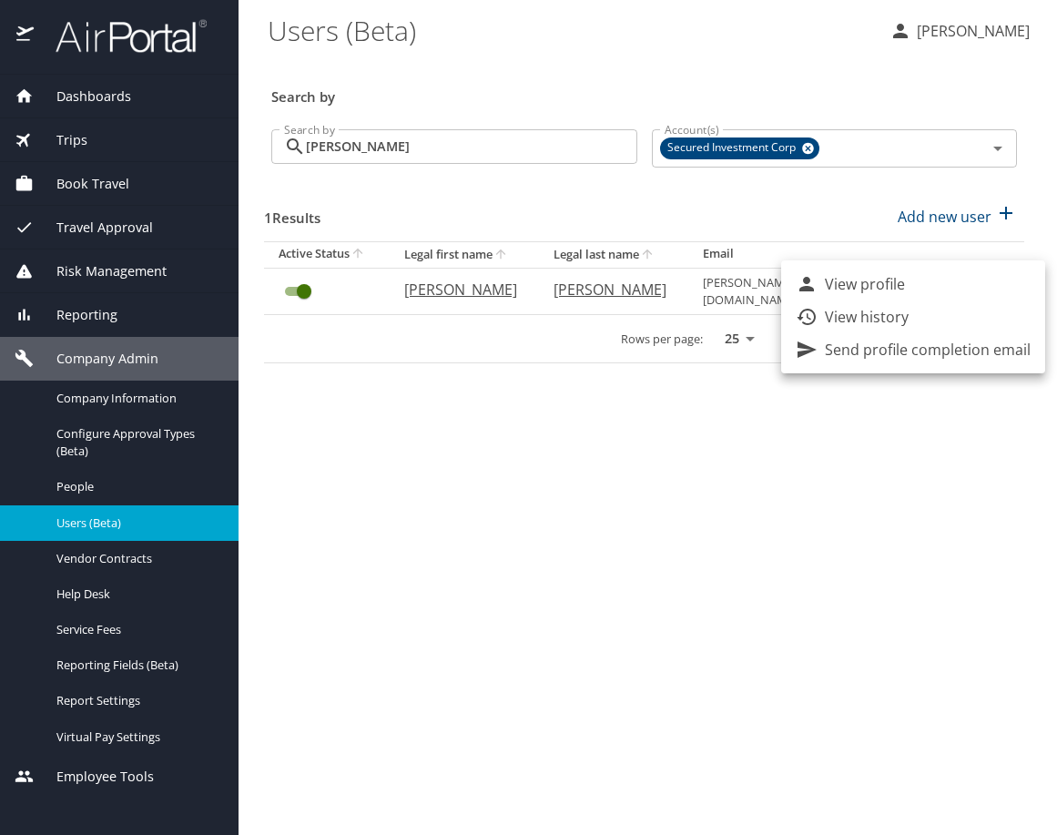
click at [942, 280] on li "View profile" at bounding box center [913, 284] width 264 height 33
select select "US"
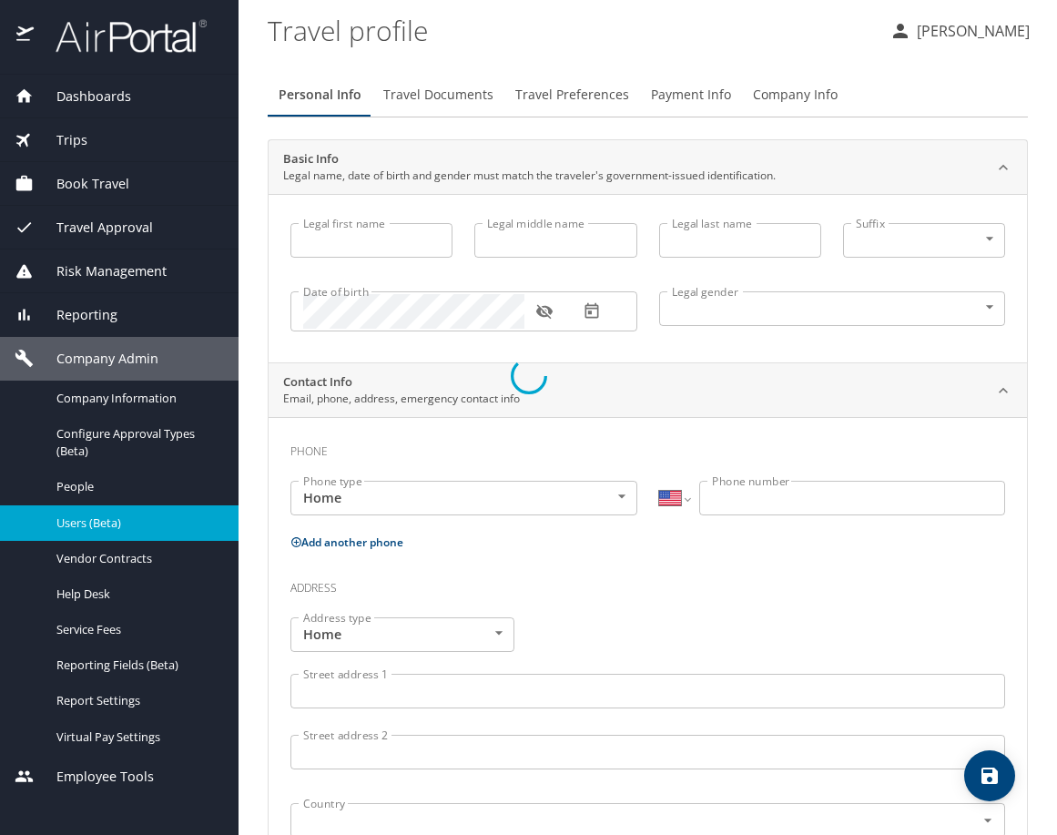
type input "Lee"
type input "Aaron"
type input "Arnold"
type input "Male"
type input "Jaclyn"
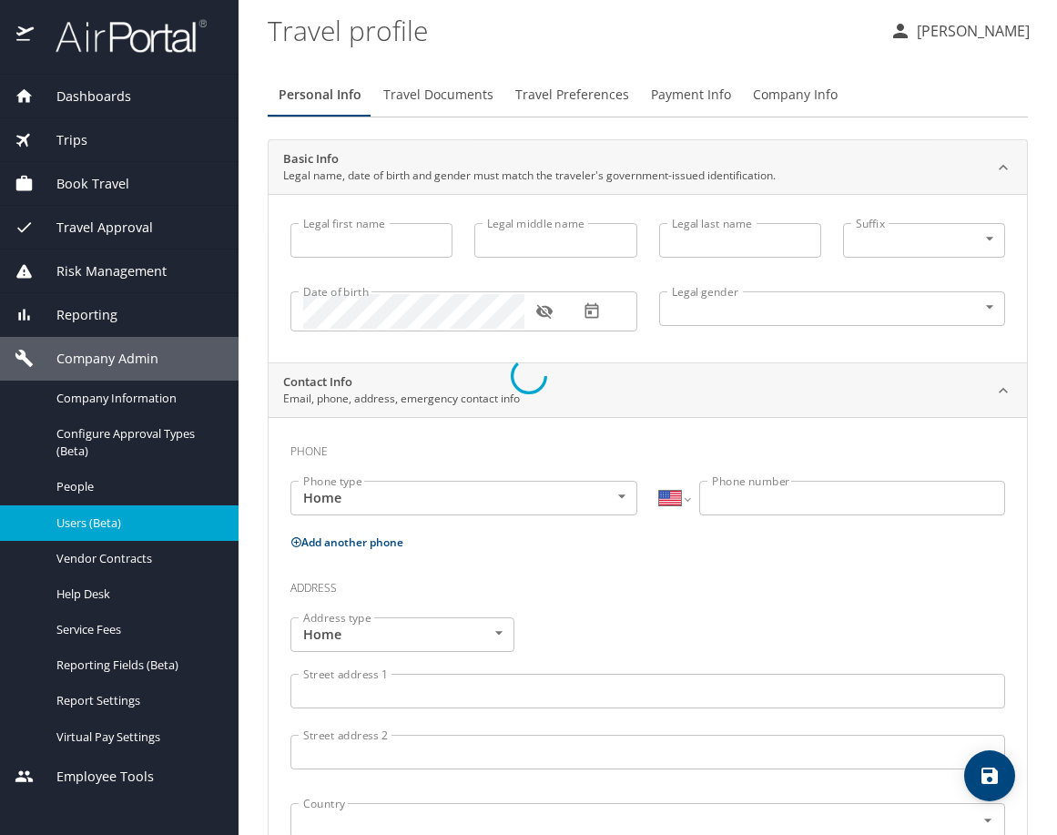
type input "Arnold"
type input "(509) 475-7536"
select select "US"
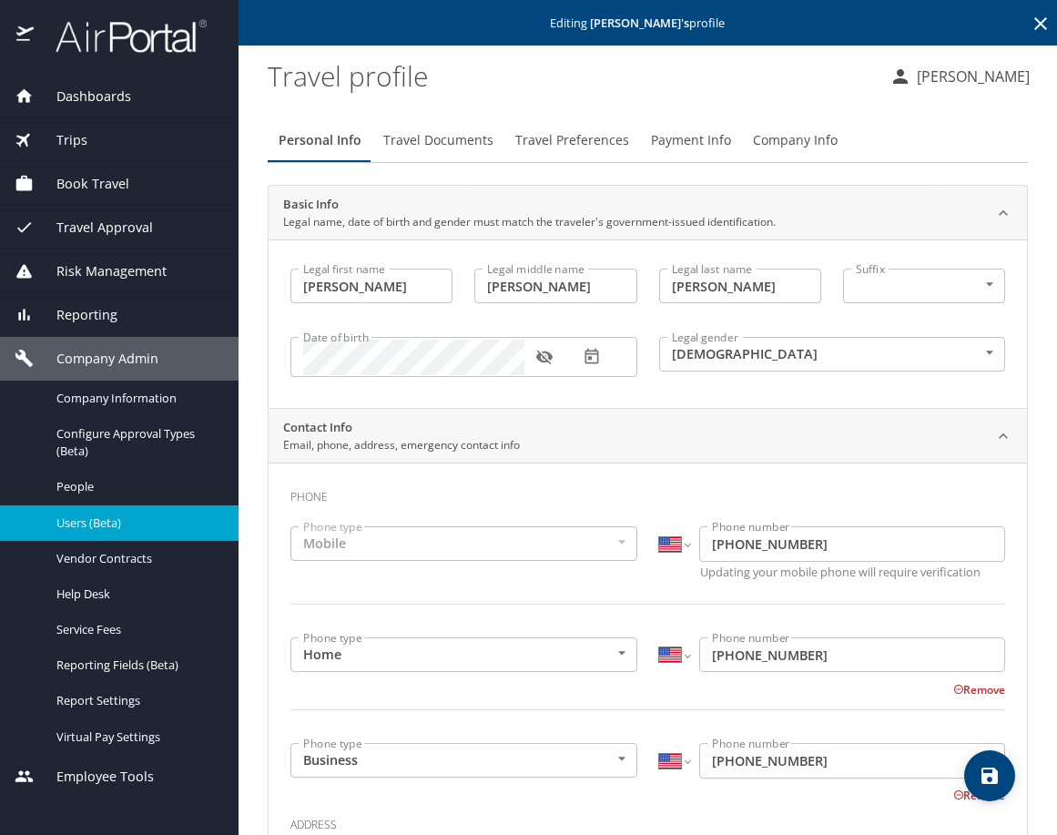
click at [572, 145] on span "Travel Preferences" at bounding box center [572, 140] width 114 height 23
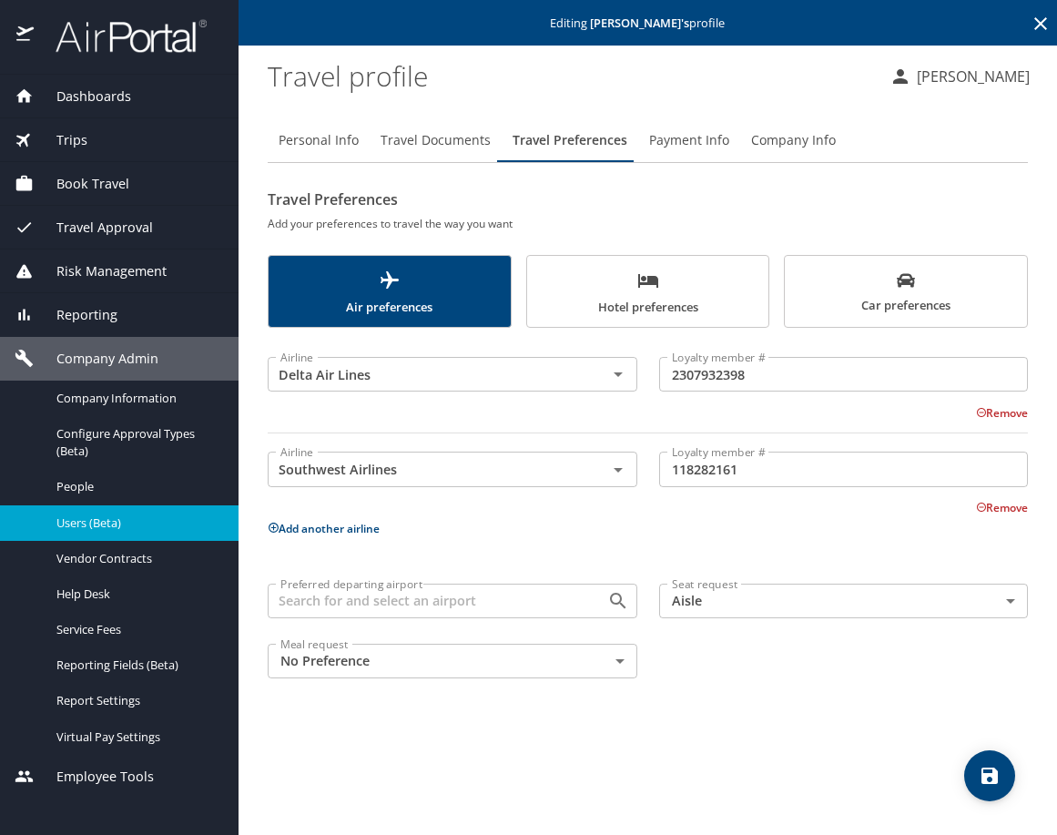
click at [780, 88] on profile "Travel profile" at bounding box center [571, 75] width 607 height 56
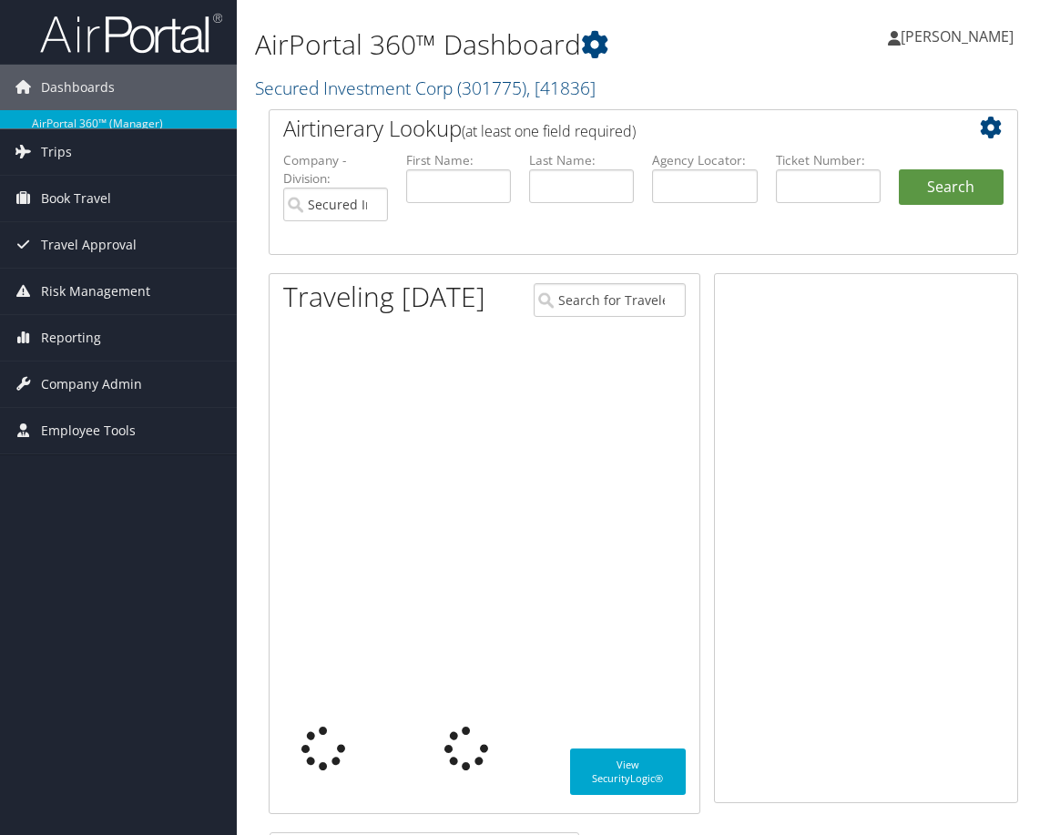
type input "[EMAIL_ADDRESS][DOMAIN_NAME]"
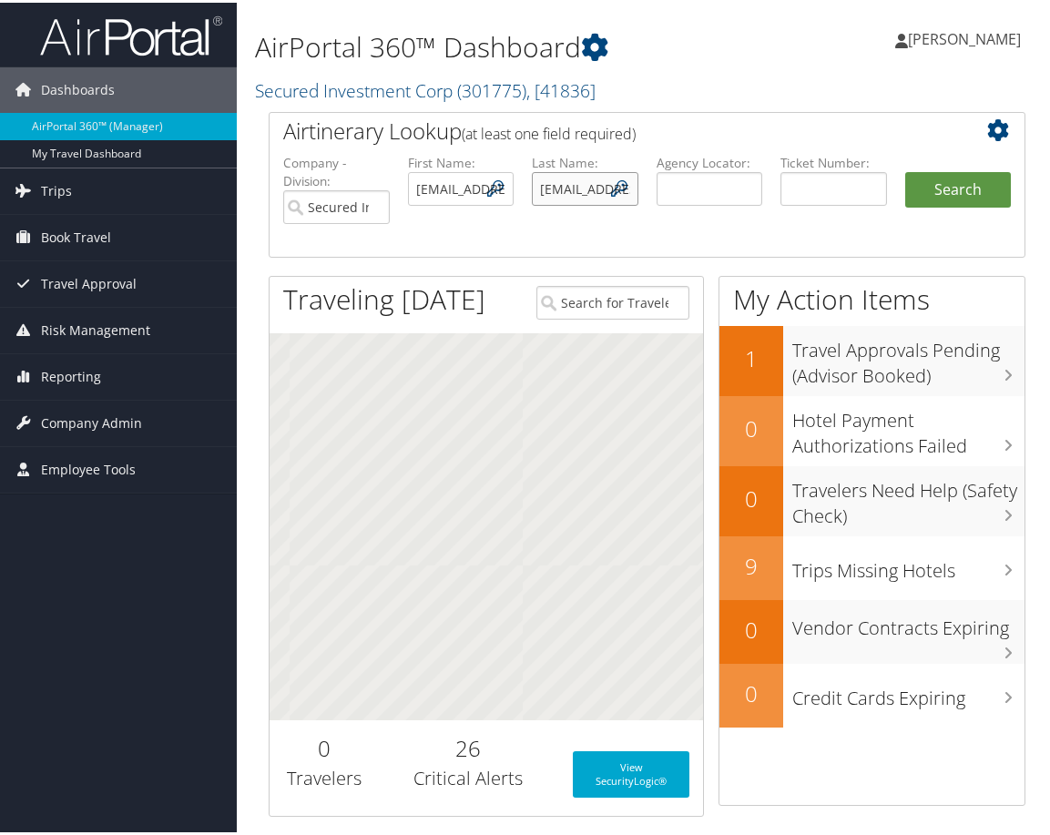
scroll to position [0, 133]
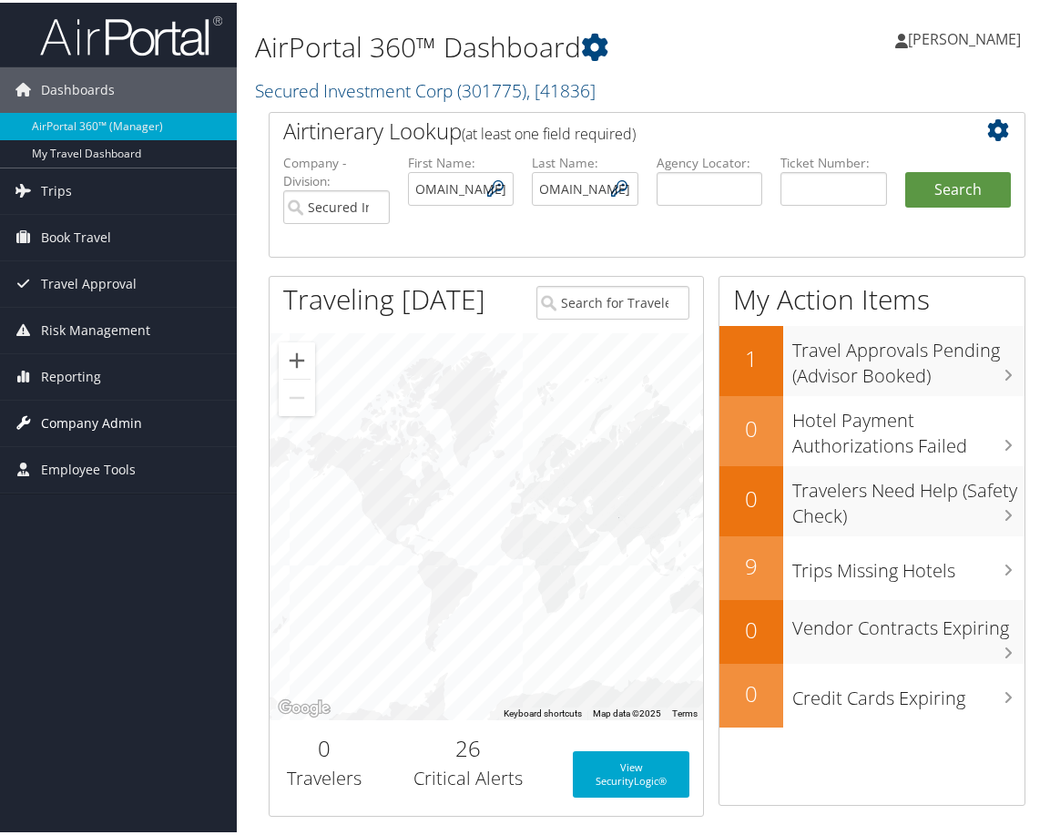
click at [107, 413] on span "Company Admin" at bounding box center [91, 421] width 101 height 46
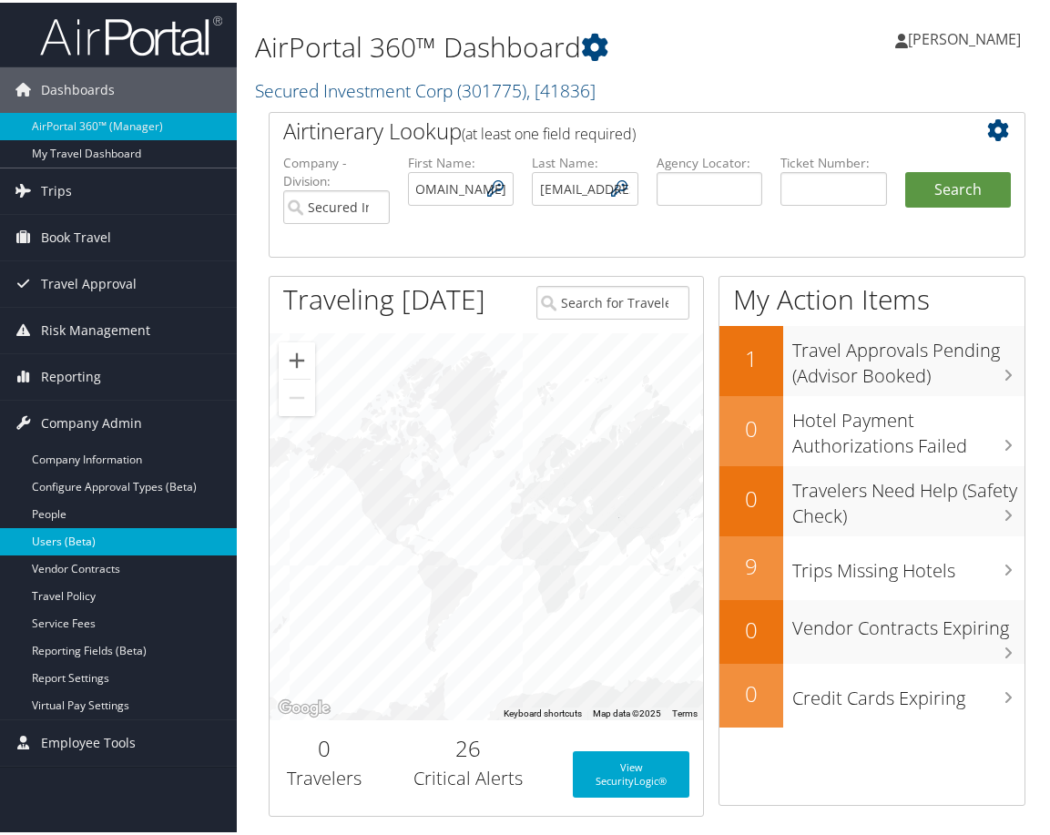
click at [73, 543] on link "Users (Beta)" at bounding box center [118, 538] width 237 height 27
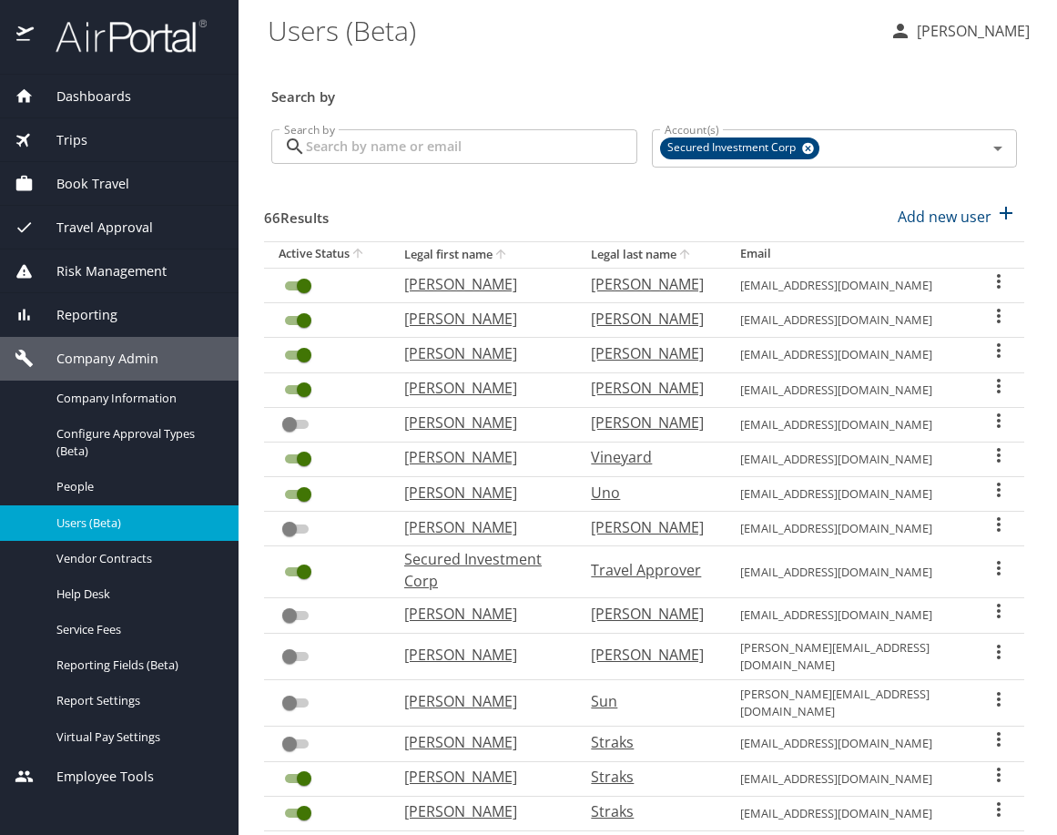
click at [508, 156] on input "Search by" at bounding box center [471, 146] width 331 height 35
type input "jen"
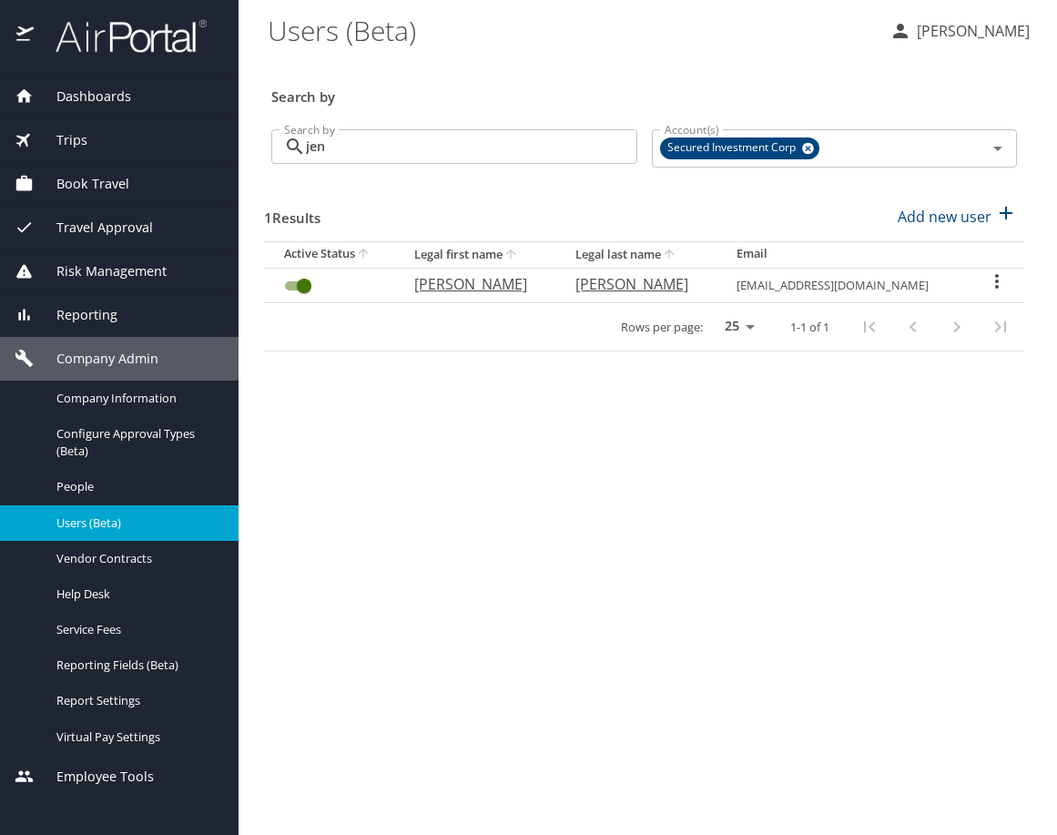
click at [1003, 283] on icon "User Search Table" at bounding box center [997, 281] width 22 height 22
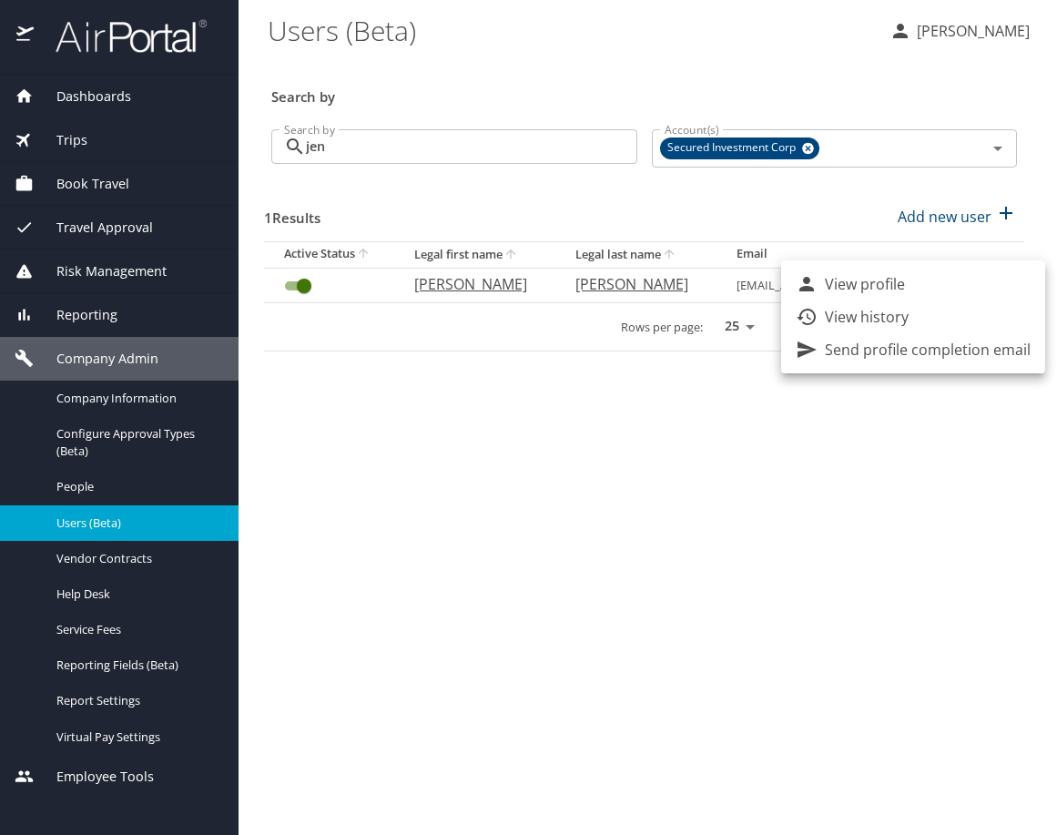
click at [938, 282] on li "View profile" at bounding box center [913, 284] width 264 height 33
select select "US"
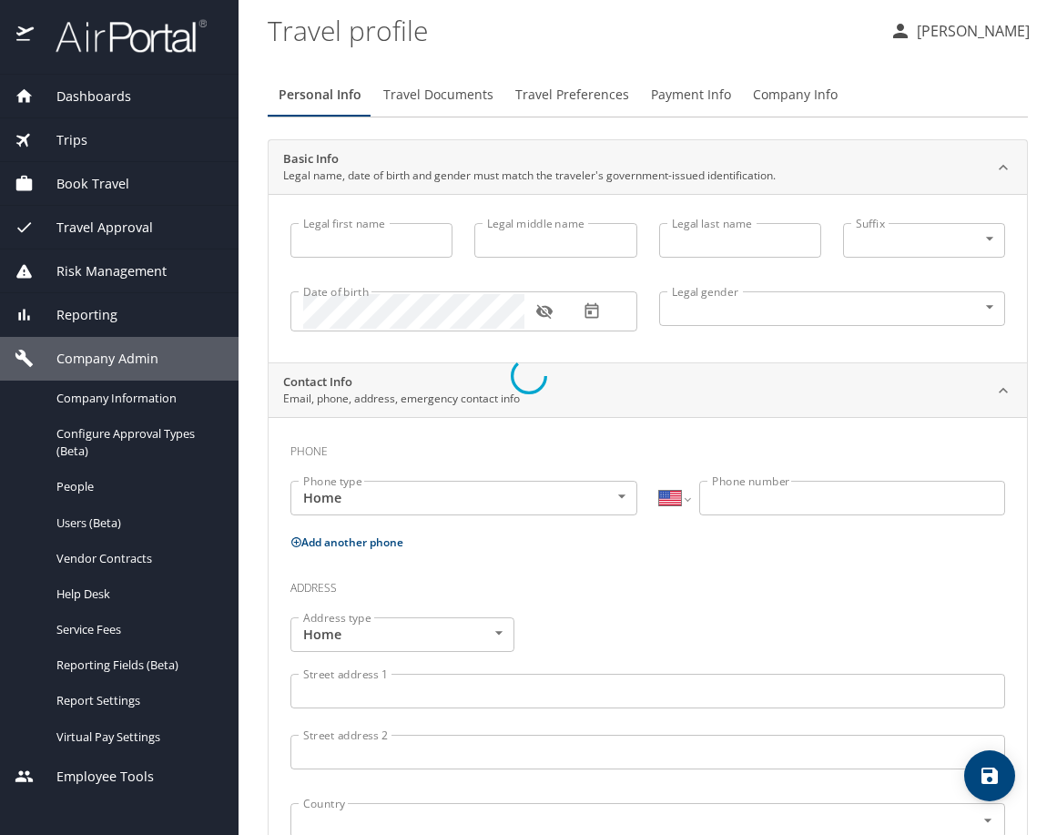
type input "[PERSON_NAME]"
type input "[DEMOGRAPHIC_DATA]"
select select "US"
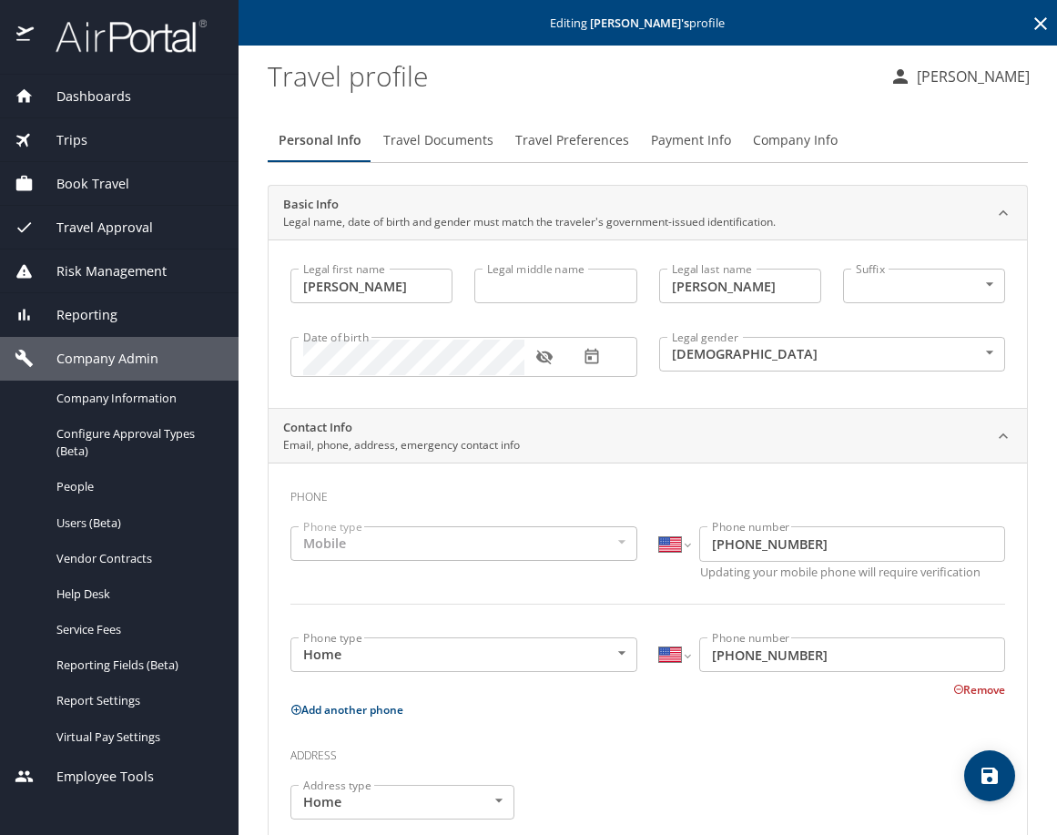
click at [488, 153] on button "Travel Documents" at bounding box center [438, 140] width 132 height 44
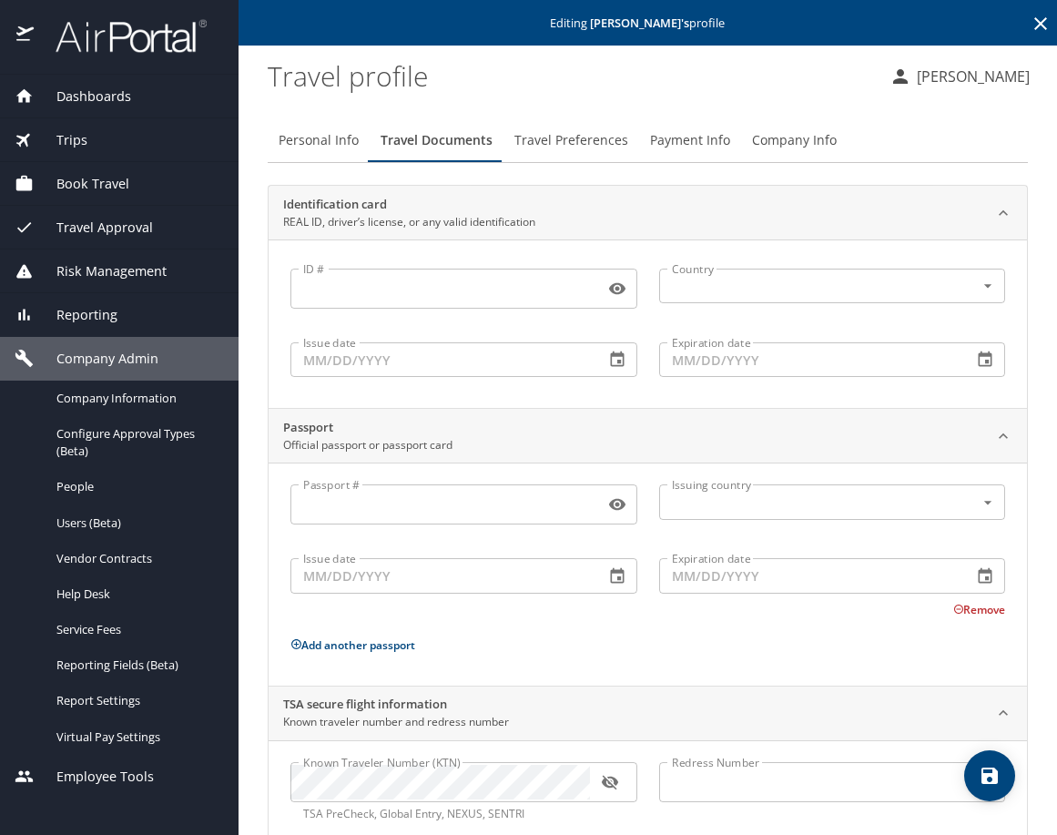
click at [539, 136] on span "Travel Preferences" at bounding box center [571, 140] width 114 height 23
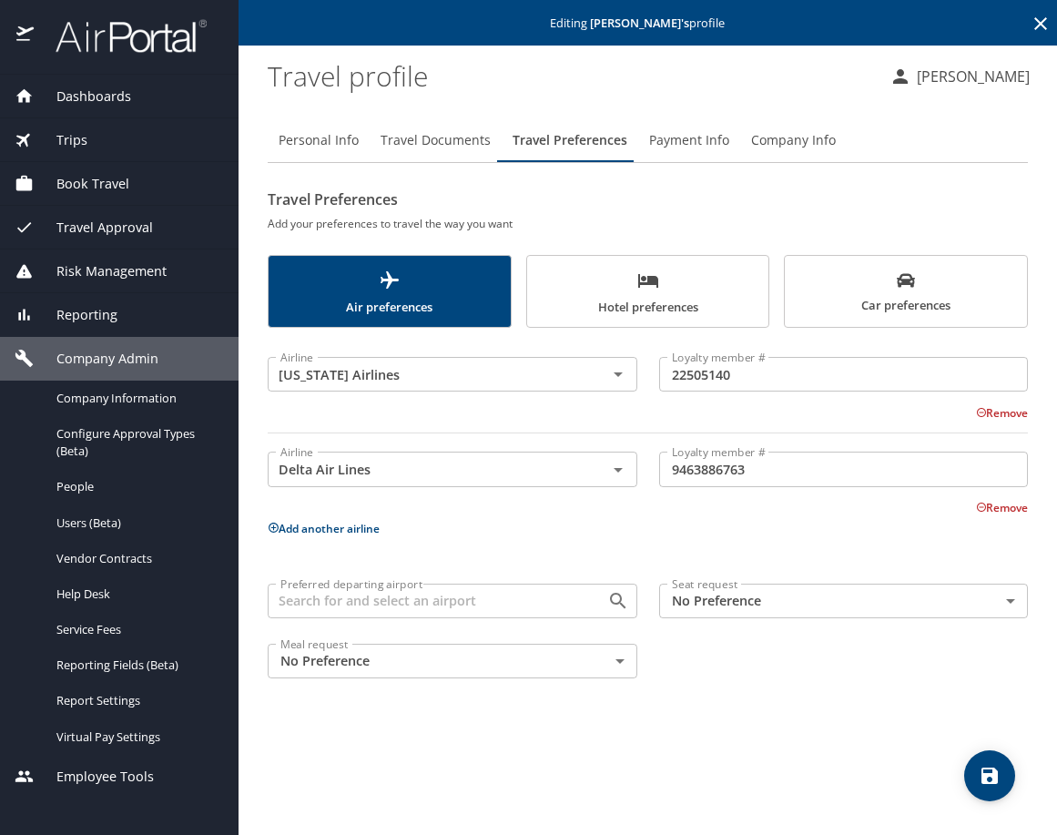
click at [464, 142] on span "Travel Documents" at bounding box center [436, 140] width 110 height 23
